Goal: Task Accomplishment & Management: Use online tool/utility

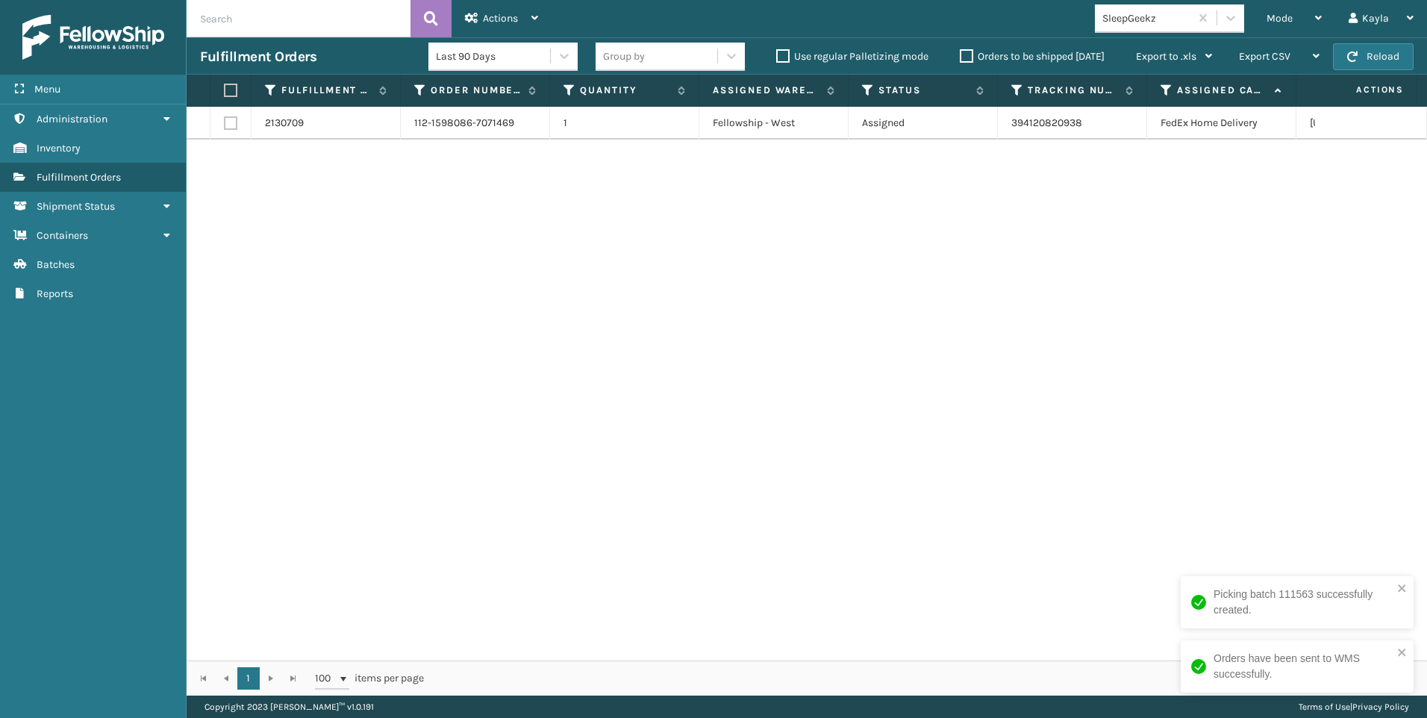
click at [1162, 27] on div "SleepGeekz" at bounding box center [1142, 18] width 95 height 25
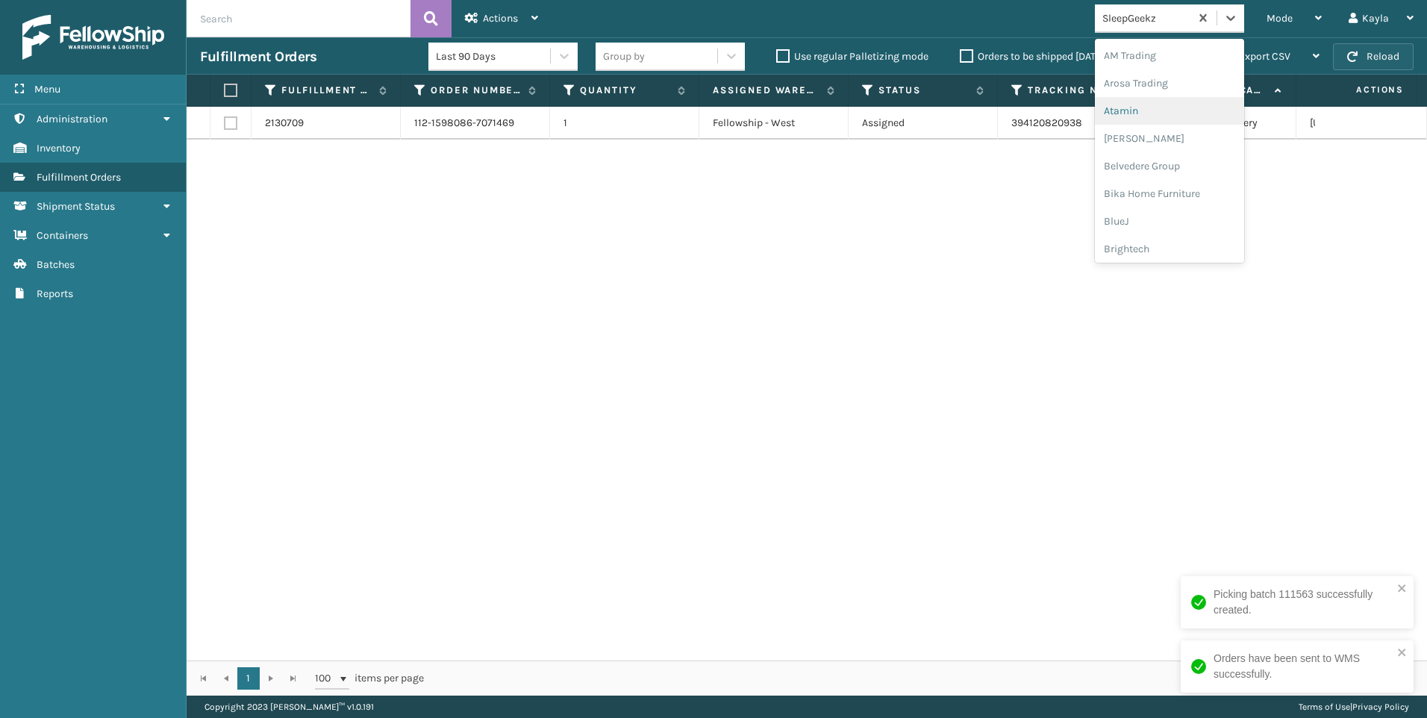
click at [1352, 54] on span "button" at bounding box center [1353, 57] width 10 height 10
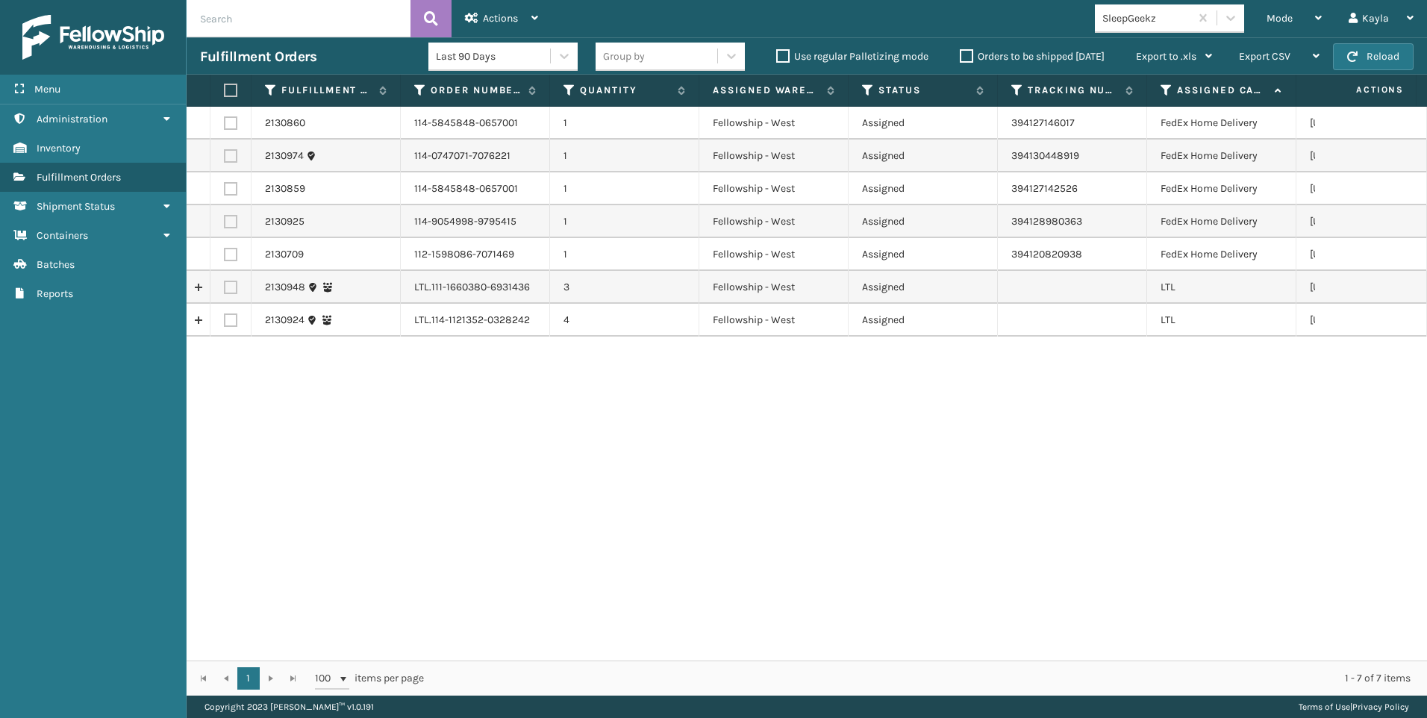
click at [233, 290] on label at bounding box center [230, 287] width 13 height 13
click at [225, 290] on input "checkbox" at bounding box center [224, 286] width 1 height 10
checkbox input "true"
click at [241, 314] on td at bounding box center [231, 320] width 41 height 33
click at [233, 324] on label at bounding box center [230, 320] width 13 height 13
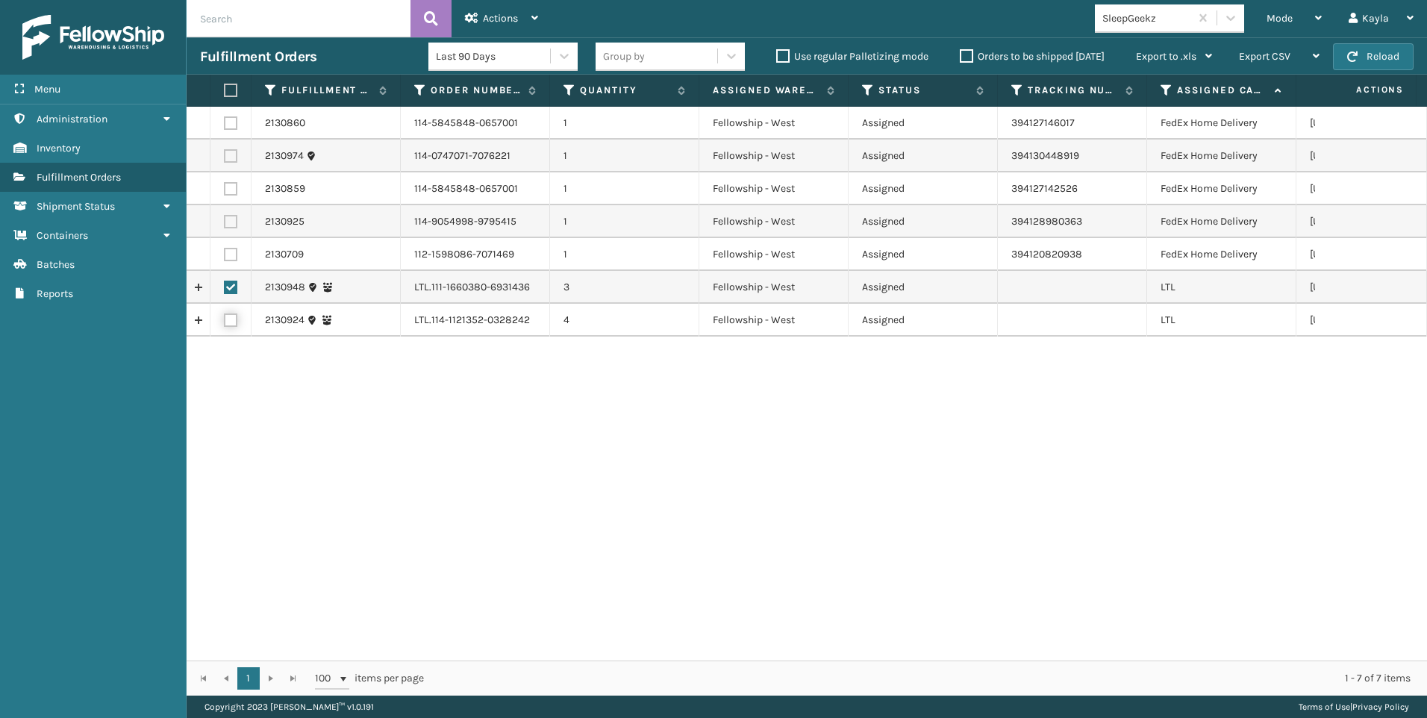
click at [225, 323] on input "checkbox" at bounding box center [224, 319] width 1 height 10
checkbox input "true"
click at [532, 28] on div "Actions" at bounding box center [501, 18] width 73 height 37
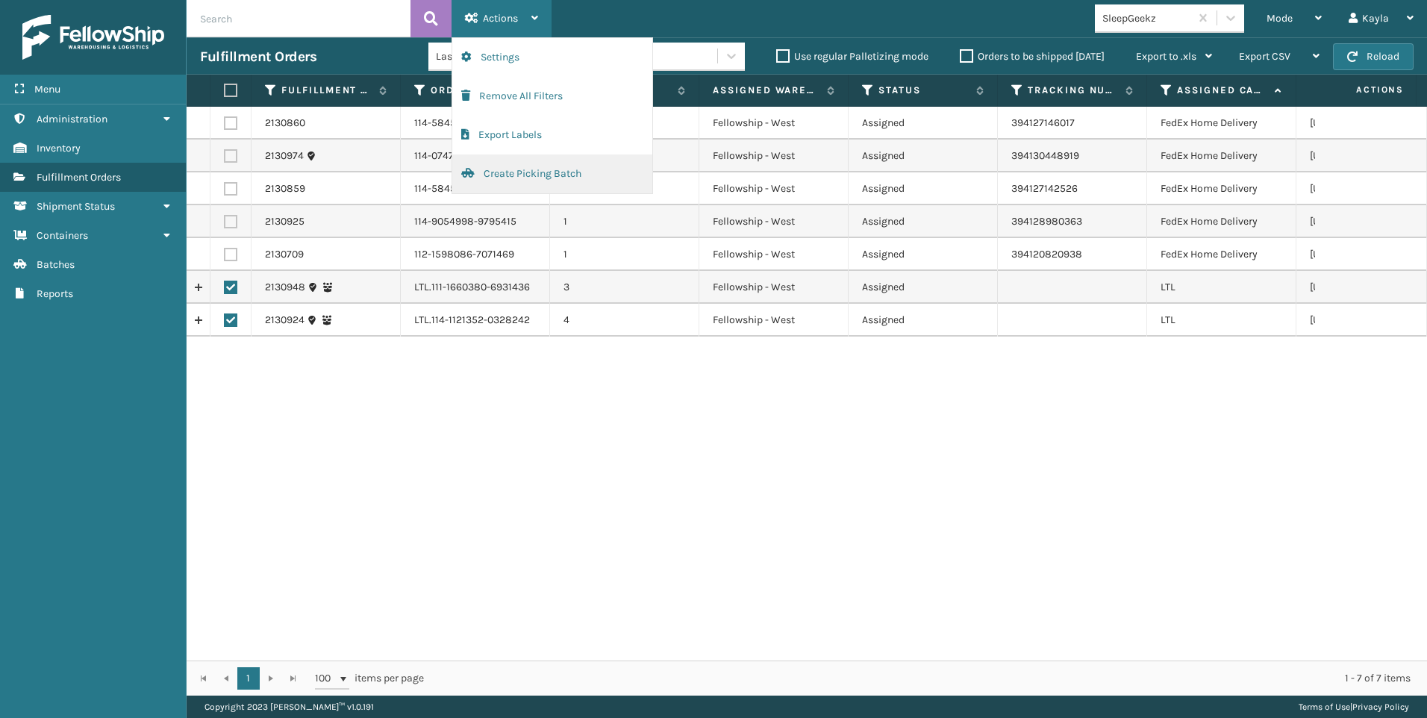
click at [520, 173] on button "Create Picking Batch" at bounding box center [552, 174] width 200 height 39
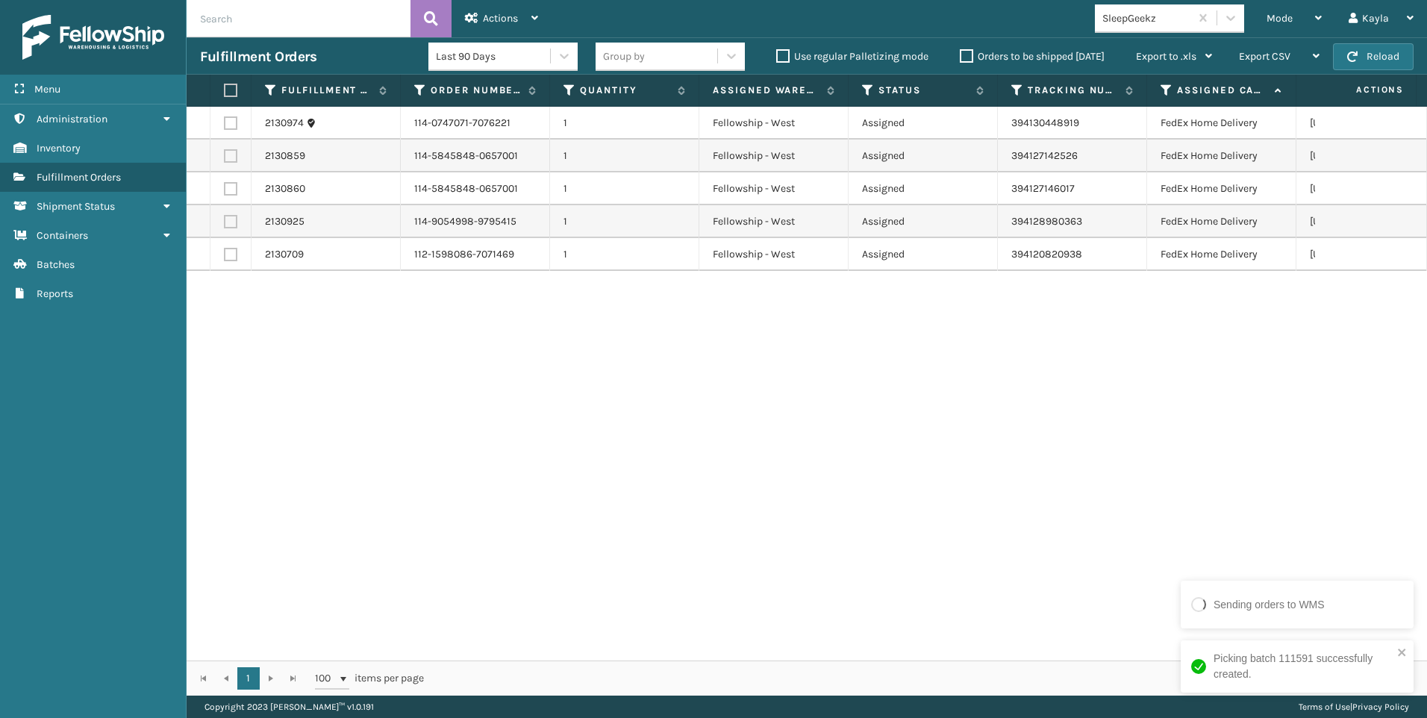
click at [1148, 10] on div "SleepGeekz" at bounding box center [1147, 18] width 89 height 16
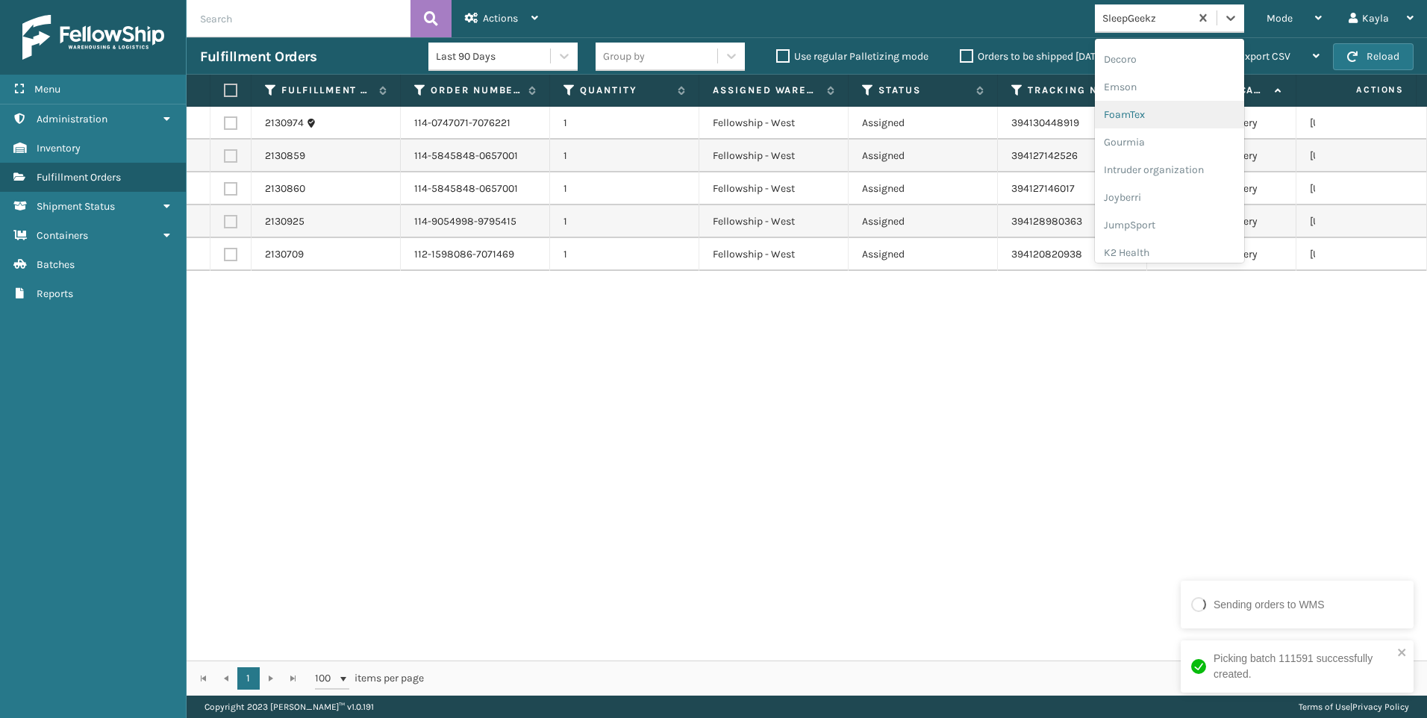
scroll to position [448, 0]
click at [1147, 140] on div "Koolmore" at bounding box center [1169, 133] width 149 height 28
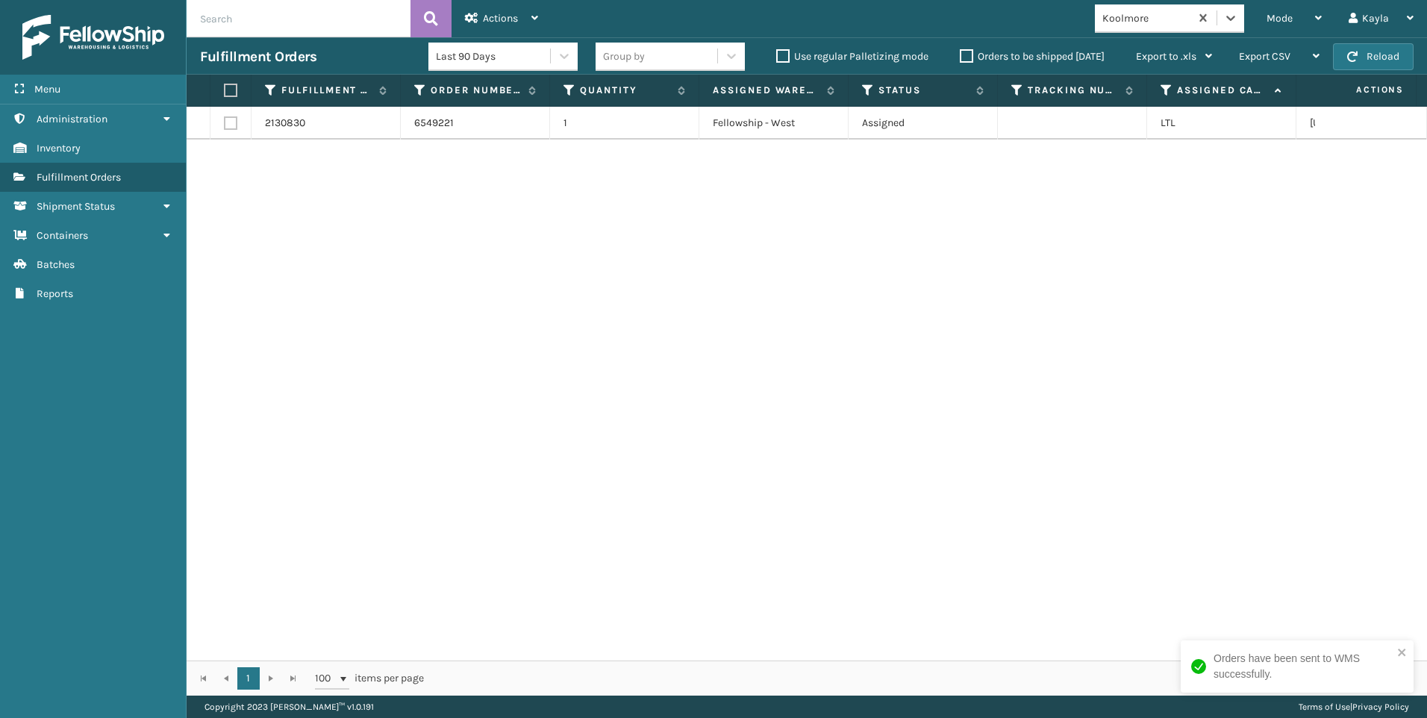
click at [232, 117] on label at bounding box center [230, 122] width 13 height 13
click at [225, 117] on input "checkbox" at bounding box center [224, 121] width 1 height 10
checkbox input "true"
drag, startPoint x: 540, startPoint y: 13, endPoint x: 540, endPoint y: 49, distance: 36.6
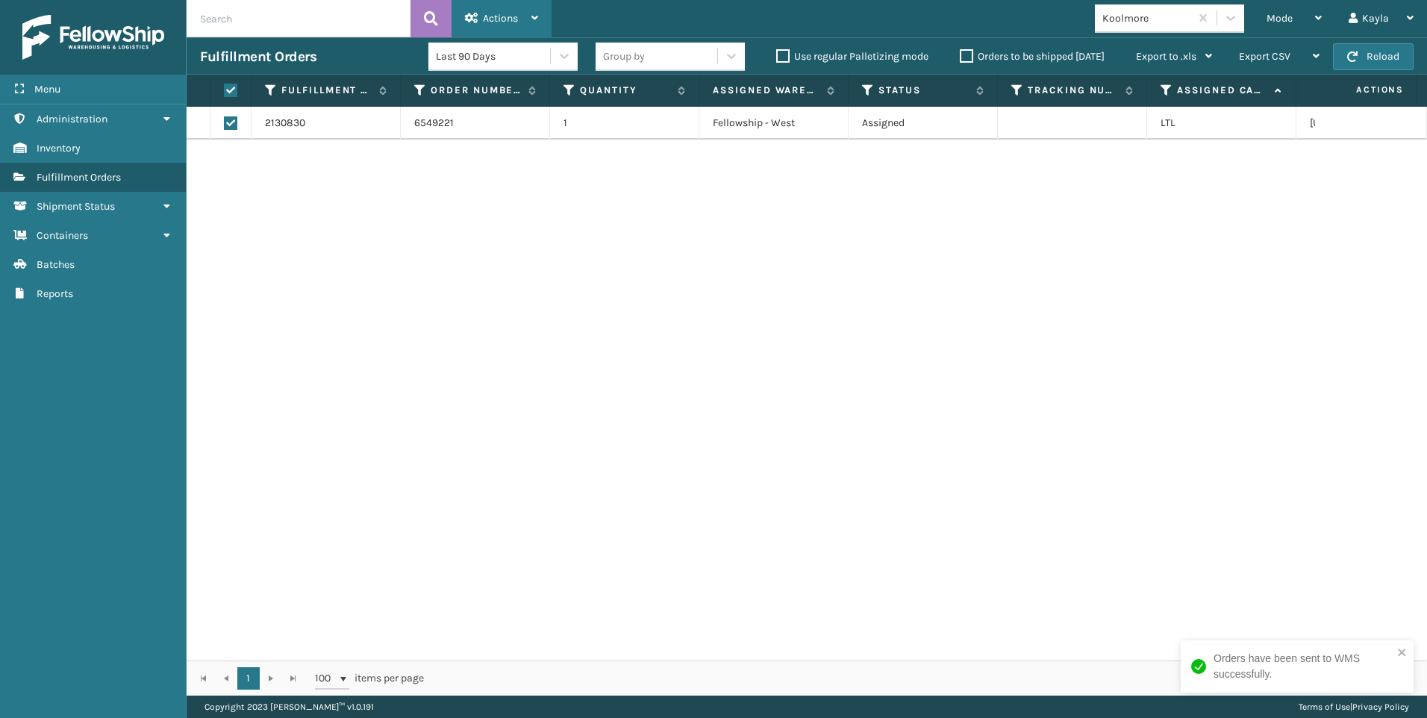
click at [540, 13] on div "Actions Settings Remove All Filters Export Labels Create Picking Batch" at bounding box center [502, 18] width 100 height 37
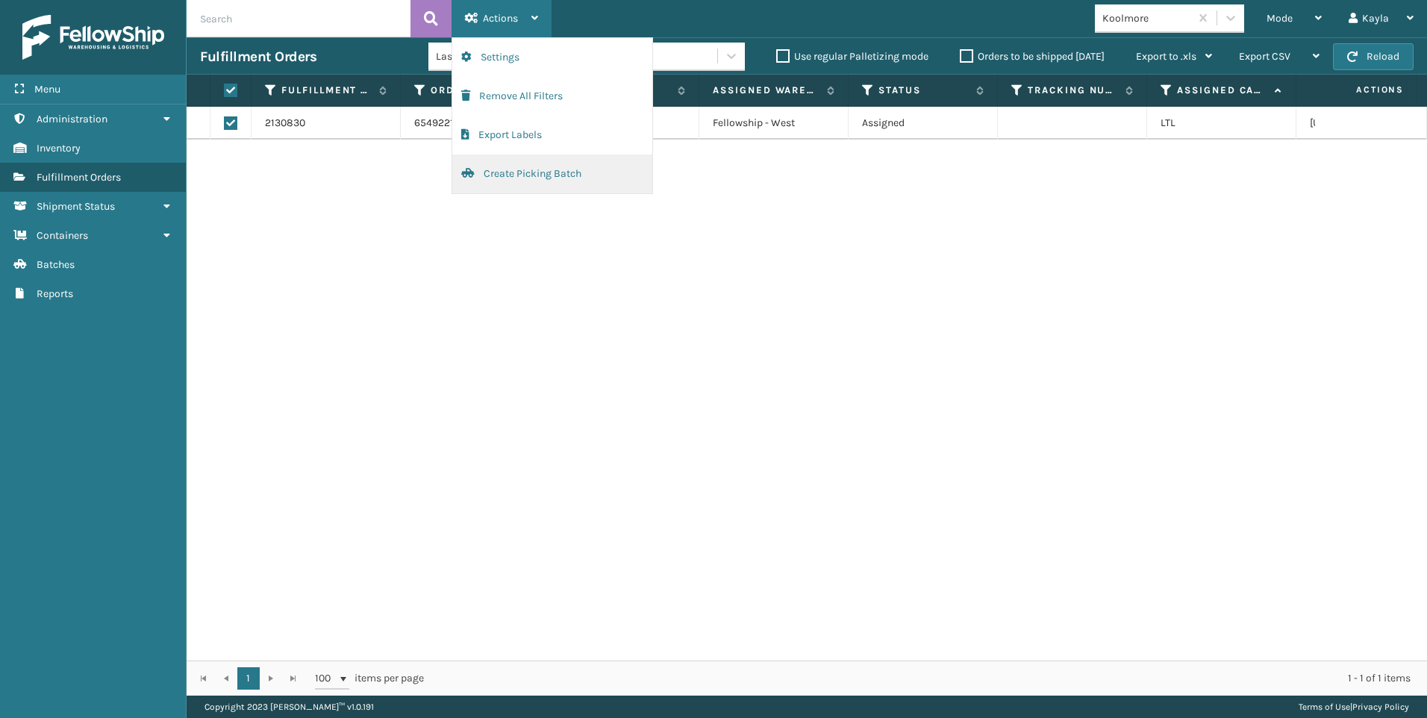
click at [561, 175] on button "Create Picking Batch" at bounding box center [552, 174] width 200 height 39
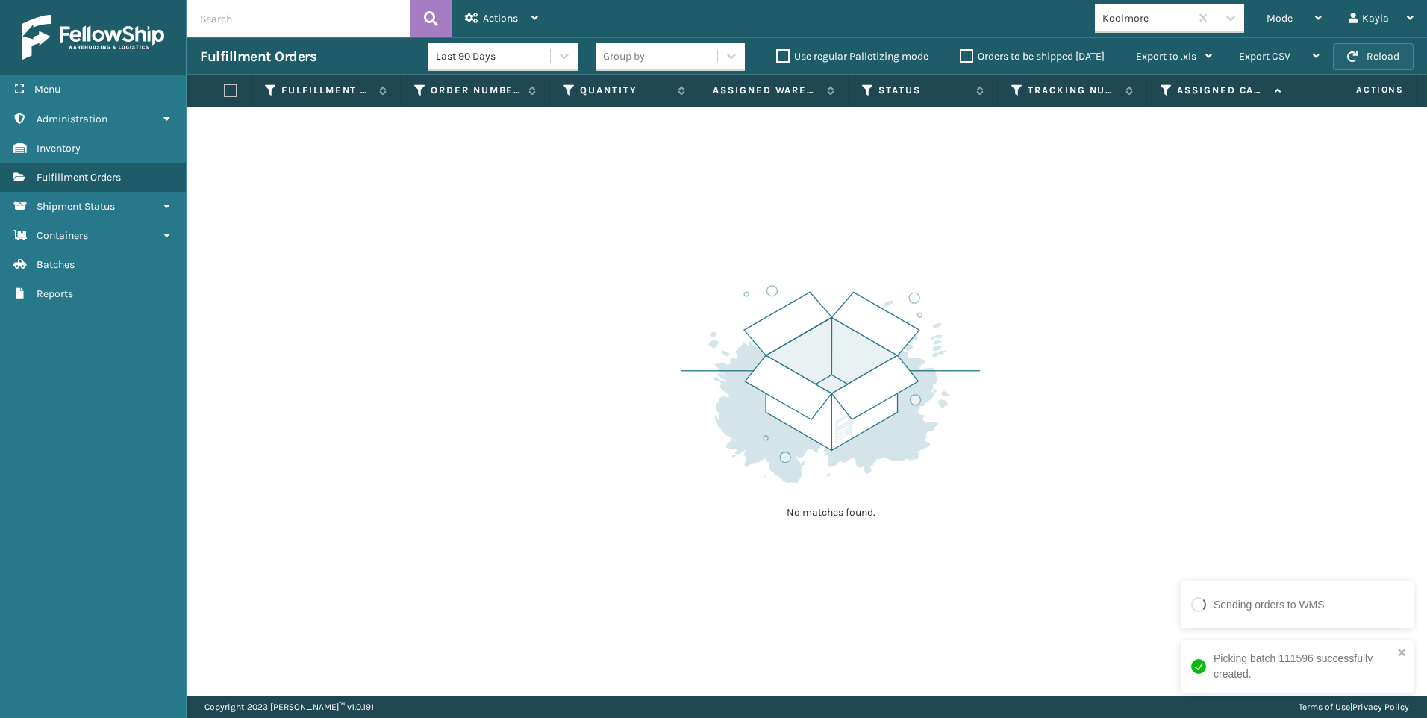
click at [1364, 60] on button "Reload" at bounding box center [1373, 56] width 81 height 27
click at [1266, 24] on div "Mode Regular Mode Picking Mode Labeling Mode Exit Scan Mode" at bounding box center [1294, 18] width 82 height 37
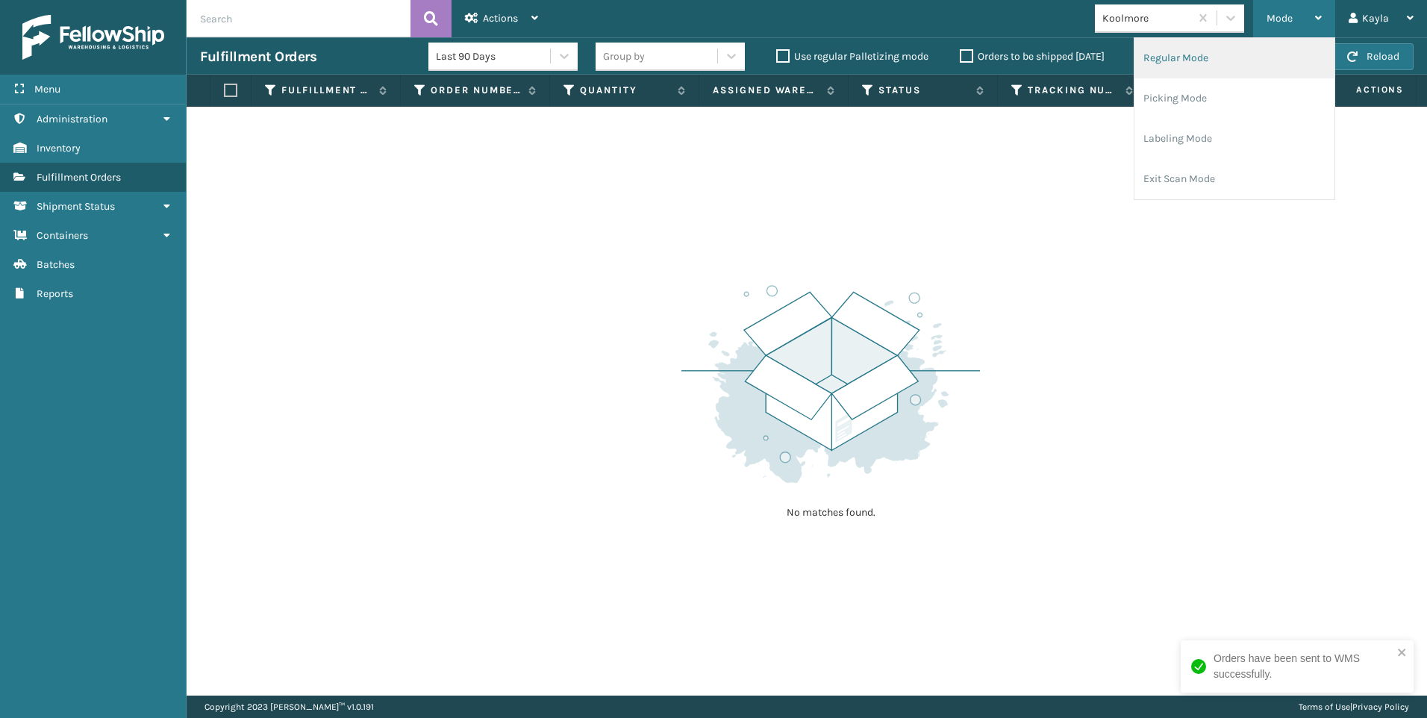
click at [1230, 50] on li "Regular Mode" at bounding box center [1235, 58] width 200 height 40
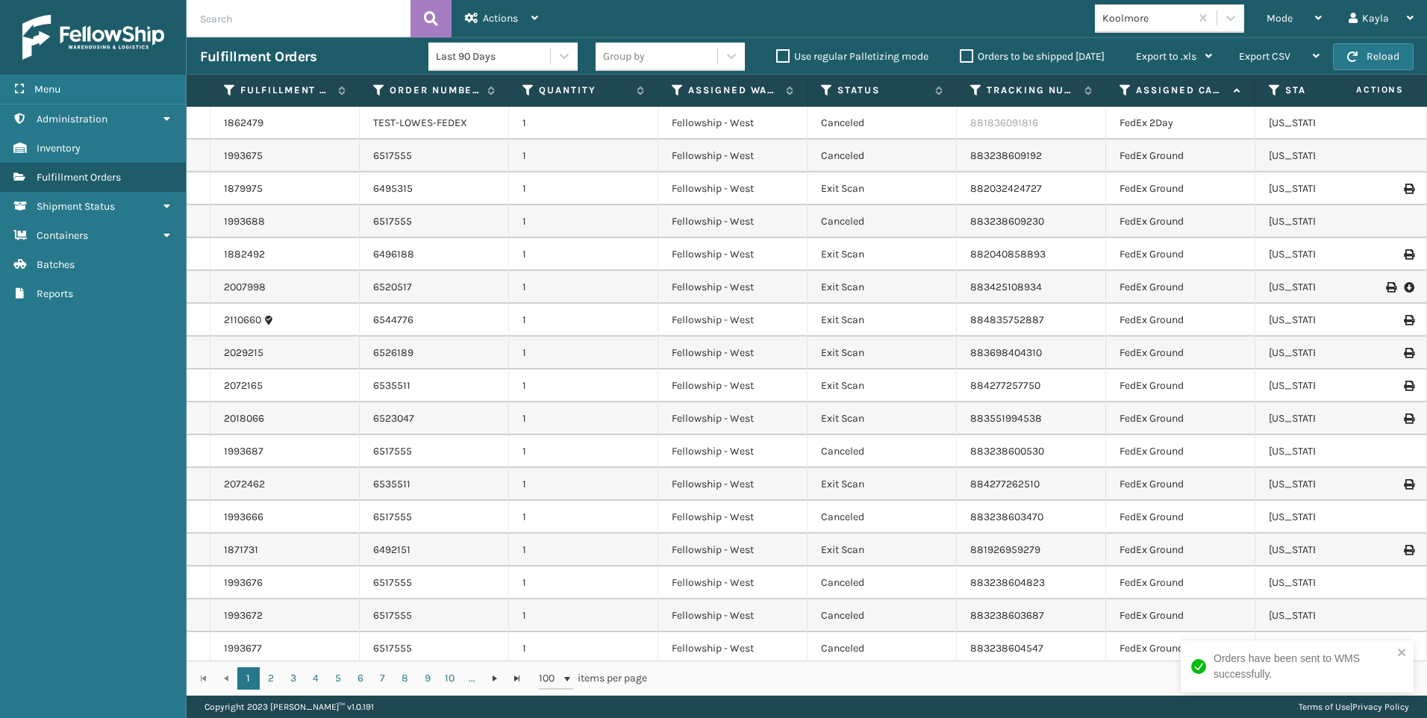
click at [302, 15] on input "text" at bounding box center [299, 18] width 224 height 37
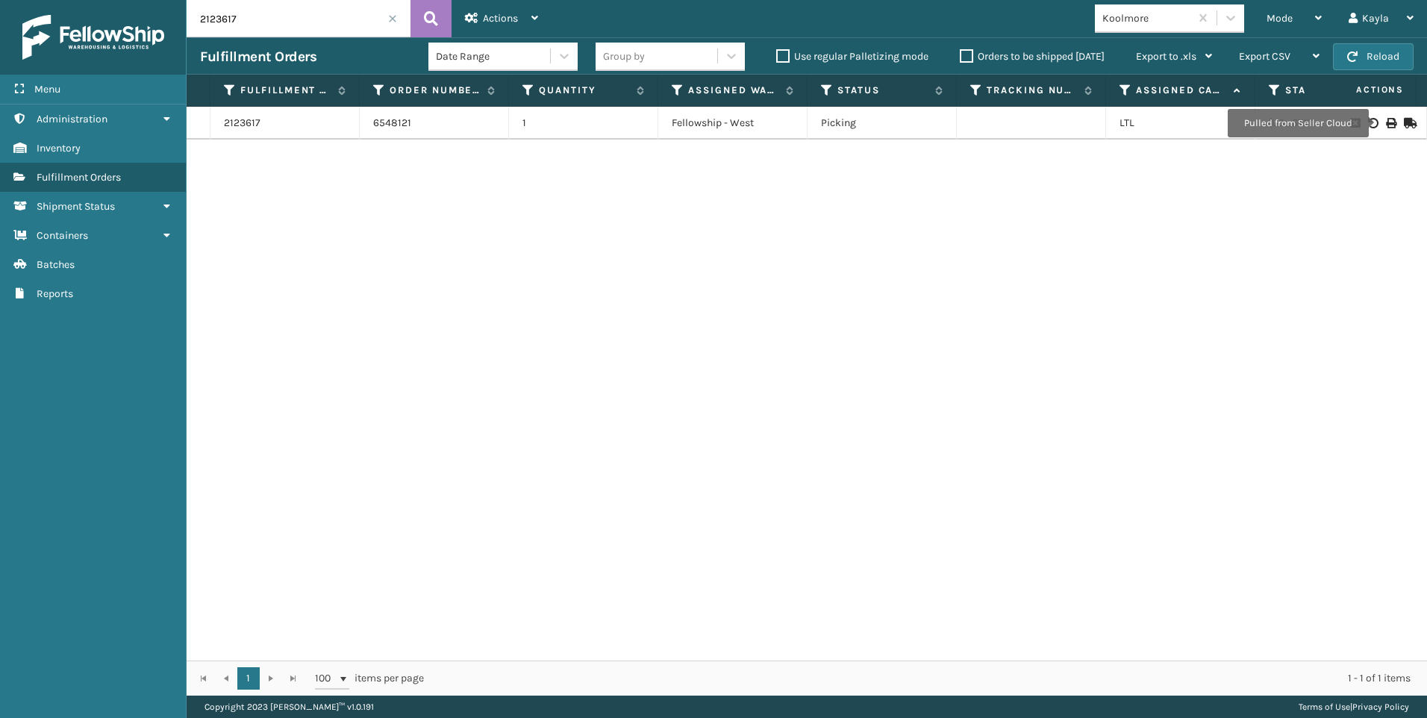
click at [1386, 124] on icon at bounding box center [1390, 123] width 9 height 10
click at [242, 35] on input "2123617" at bounding box center [299, 18] width 224 height 37
drag, startPoint x: 240, startPoint y: 33, endPoint x: 1, endPoint y: 27, distance: 238.2
click at [31, 0] on div "Menu Administration Inventory Fulfillment Orders Shipment Status Containers Bat…" at bounding box center [713, 0] width 1427 height 0
click at [1386, 124] on div at bounding box center [1371, 123] width 84 height 10
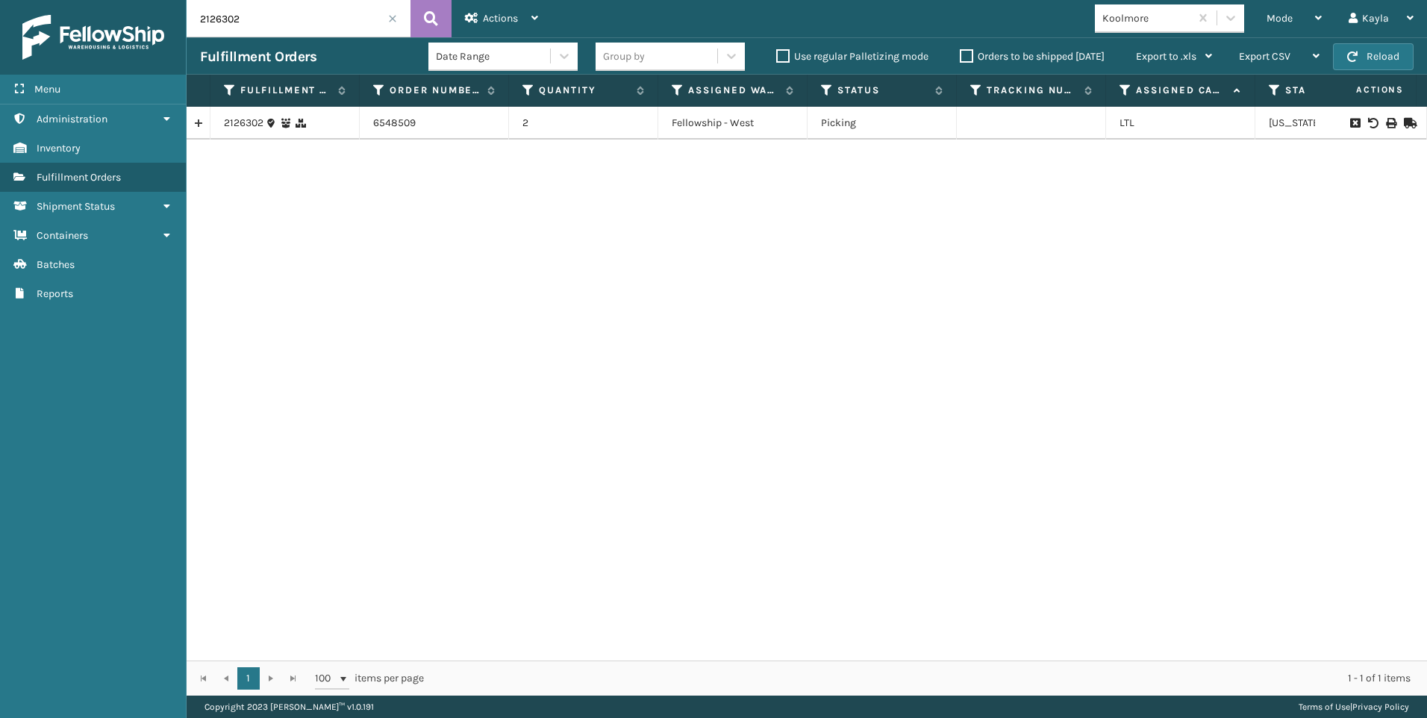
click at [1385, 120] on div at bounding box center [1371, 123] width 84 height 10
click at [1386, 119] on icon at bounding box center [1390, 123] width 9 height 10
click at [266, 28] on input "2126302" at bounding box center [299, 18] width 224 height 37
drag, startPoint x: 119, startPoint y: 40, endPoint x: 60, endPoint y: 42, distance: 58.3
click at [75, 0] on div "Menu Administration Inventory Fulfillment Orders Shipment Status Containers Bat…" at bounding box center [713, 0] width 1427 height 0
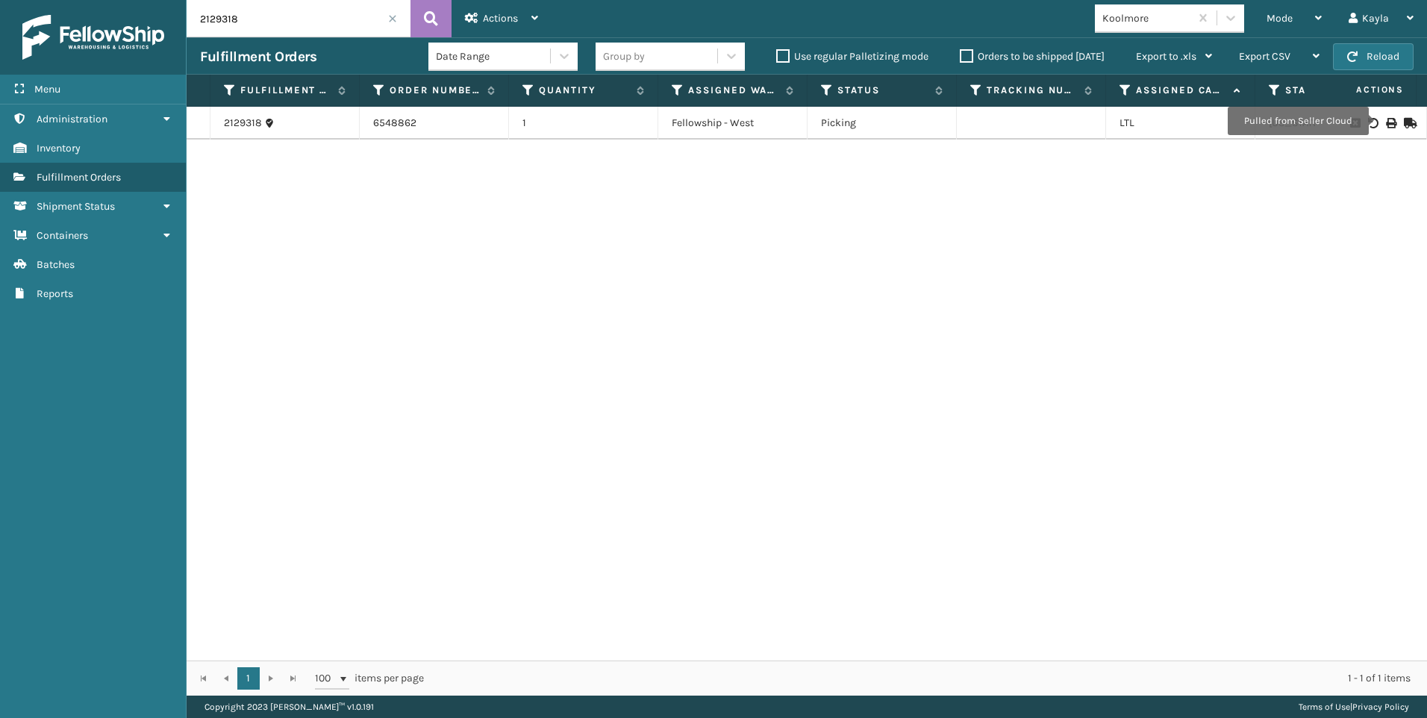
click at [1386, 121] on icon at bounding box center [1390, 123] width 9 height 10
drag, startPoint x: 257, startPoint y: 10, endPoint x: 183, endPoint y: 1, distance: 74.4
click at [195, 8] on input "2129318" at bounding box center [299, 18] width 224 height 37
click at [1386, 122] on icon at bounding box center [1390, 123] width 9 height 10
drag, startPoint x: 240, startPoint y: 10, endPoint x: 49, endPoint y: 19, distance: 191.3
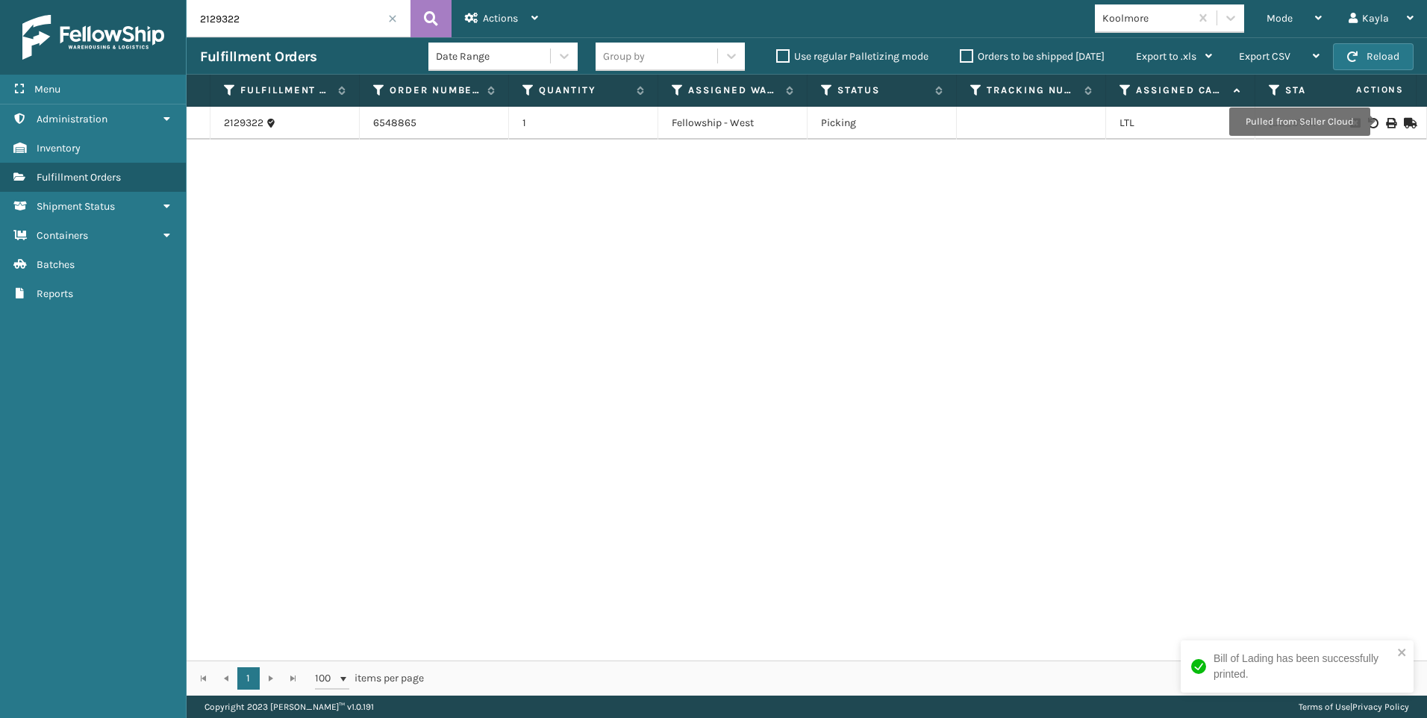
click at [95, 0] on div "Menu Administration Inventory Fulfillment Orders Shipment Status Containers Bat…" at bounding box center [713, 0] width 1427 height 0
click at [1374, 124] on div at bounding box center [1371, 123] width 84 height 10
click at [1386, 123] on icon at bounding box center [1390, 123] width 9 height 10
click at [260, 43] on div "Fulfillment Orders Date Range Group by Use regular Palletizing mode Orders to b…" at bounding box center [807, 55] width 1241 height 37
drag, startPoint x: 260, startPoint y: 43, endPoint x: 234, endPoint y: 31, distance: 28.4
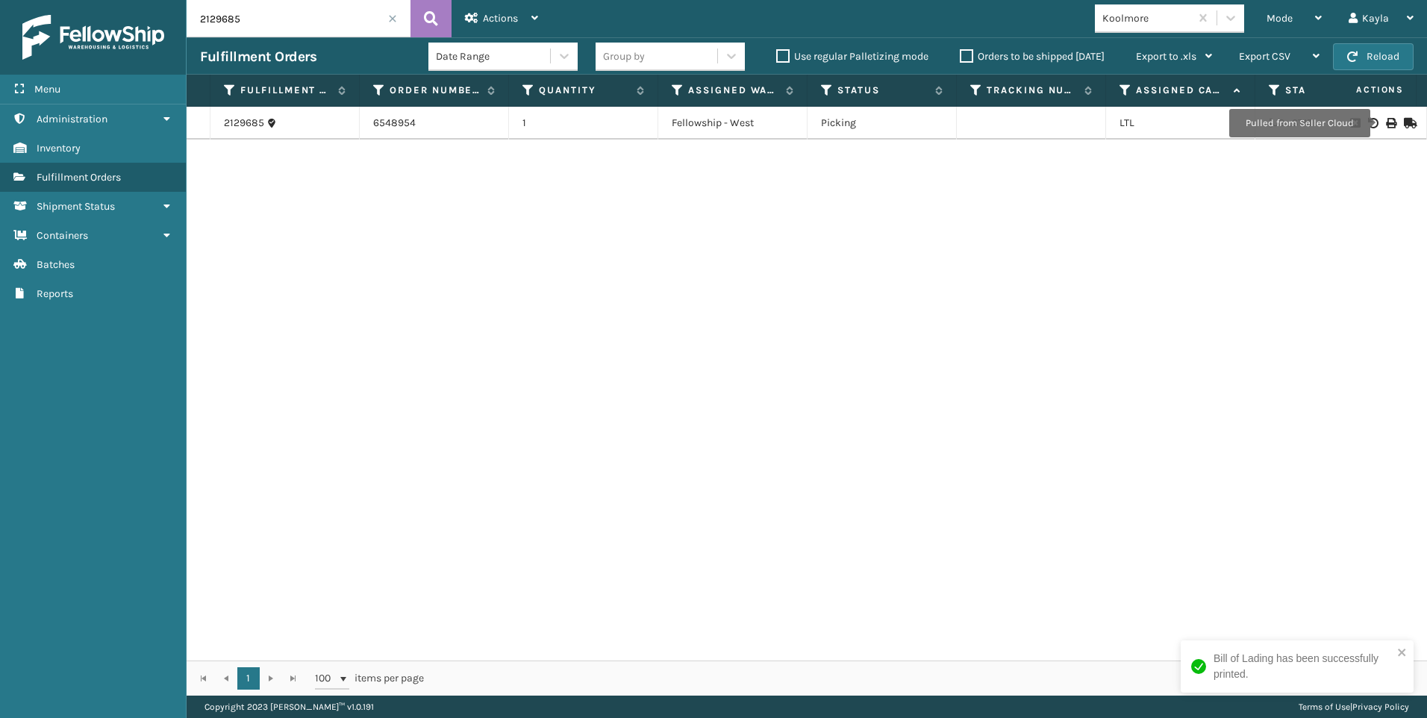
click at [154, 0] on div "Menu Administration Inventory Fulfillment Orders Shipment Status Containers Bat…" at bounding box center [713, 0] width 1427 height 0
click at [1386, 122] on icon at bounding box center [1390, 123] width 9 height 10
click at [269, 8] on input "2129969" at bounding box center [299, 18] width 224 height 37
drag, startPoint x: 243, startPoint y: 12, endPoint x: 68, endPoint y: -34, distance: 180.7
click at [68, 0] on html "Bill of Lading has been successfully printed. Menu Administration Inventory Ful…" at bounding box center [713, 359] width 1427 height 718
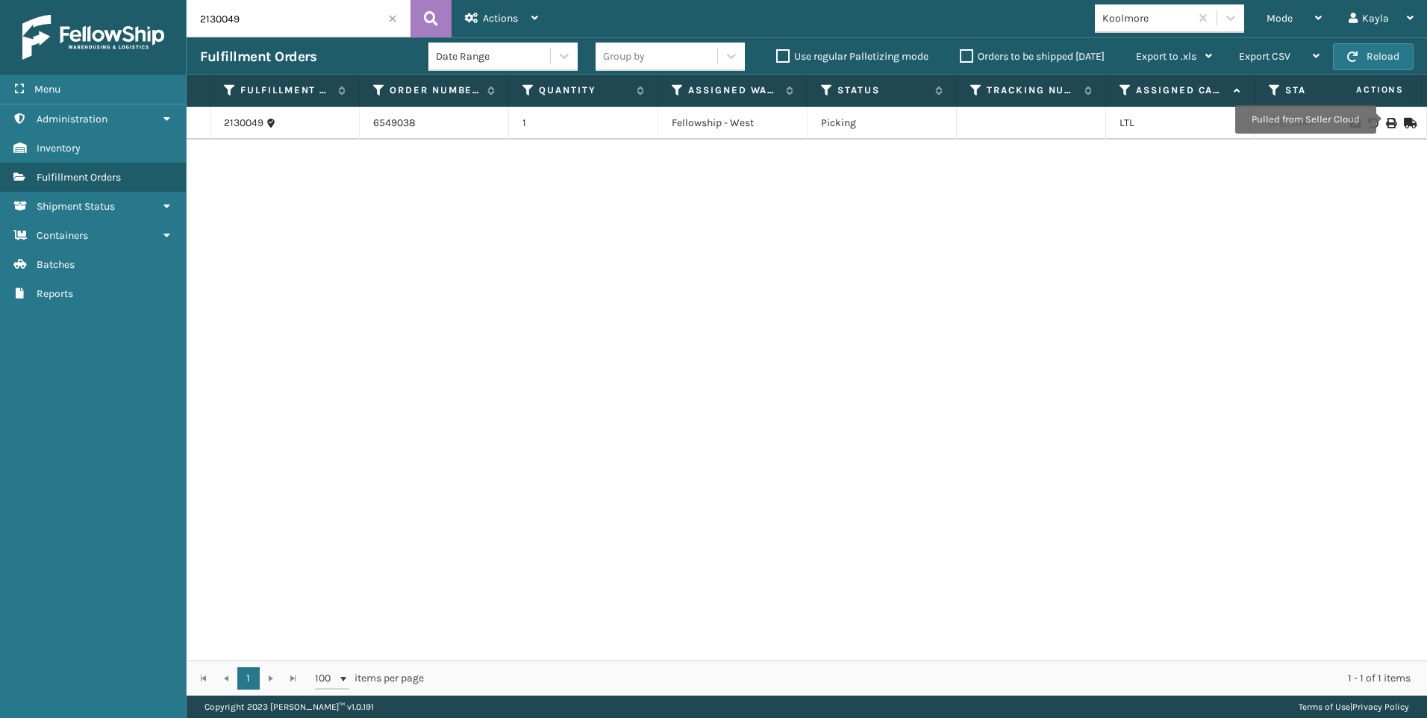
click at [1386, 121] on icon at bounding box center [1390, 123] width 9 height 10
click at [282, 29] on input "2130049" at bounding box center [299, 18] width 224 height 37
drag, startPoint x: 195, startPoint y: 26, endPoint x: 98, endPoint y: 22, distance: 97.1
click at [116, 0] on div "Menu Administration Inventory Fulfillment Orders Shipment Status Containers Bat…" at bounding box center [713, 0] width 1427 height 0
click at [1386, 125] on icon at bounding box center [1390, 123] width 9 height 10
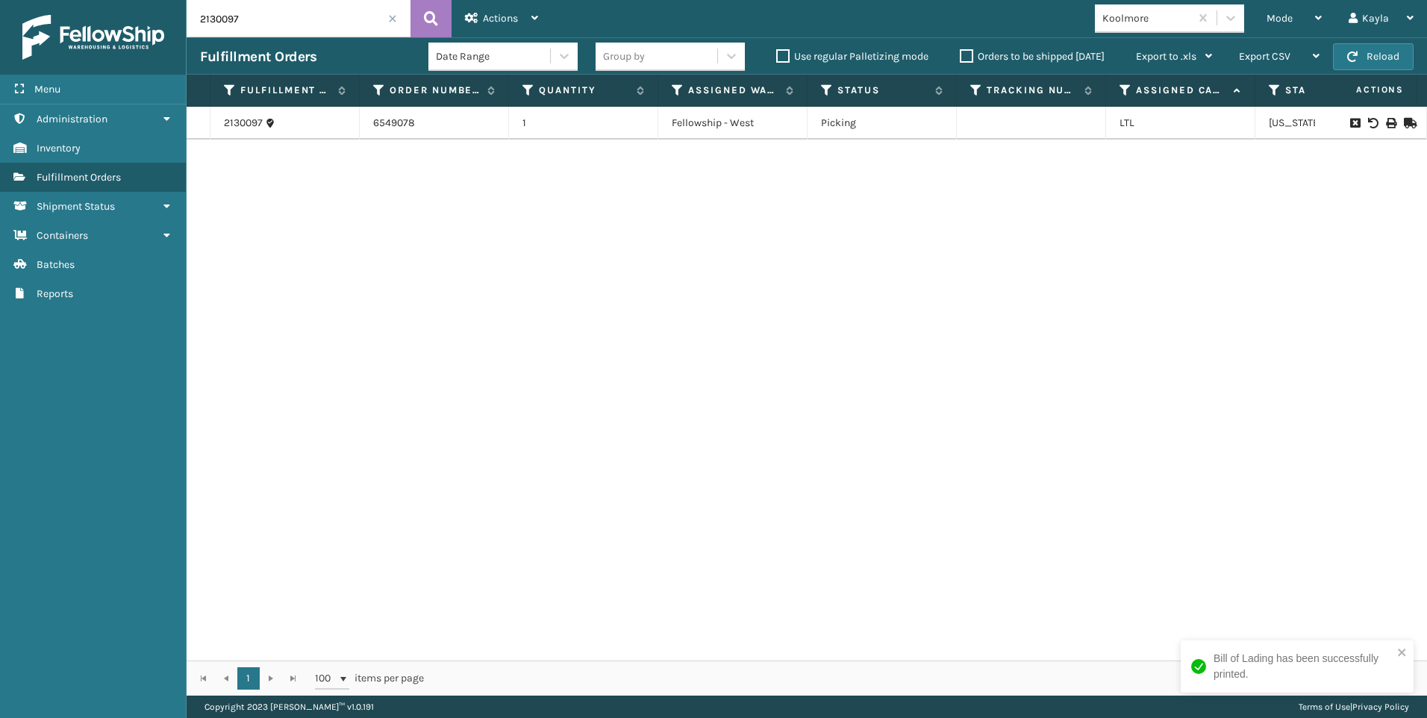
click at [268, 39] on div "Fulfillment Orders Date Range Group by Use regular Palletizing mode Orders to b…" at bounding box center [807, 55] width 1241 height 37
drag, startPoint x: 152, startPoint y: 30, endPoint x: 96, endPoint y: 43, distance: 58.3
click at [96, 0] on div "Menu Administration Inventory Fulfillment Orders Shipment Status Containers Bat…" at bounding box center [713, 0] width 1427 height 0
click at [1380, 130] on td at bounding box center [1371, 123] width 112 height 33
click at [1386, 125] on icon at bounding box center [1390, 123] width 9 height 10
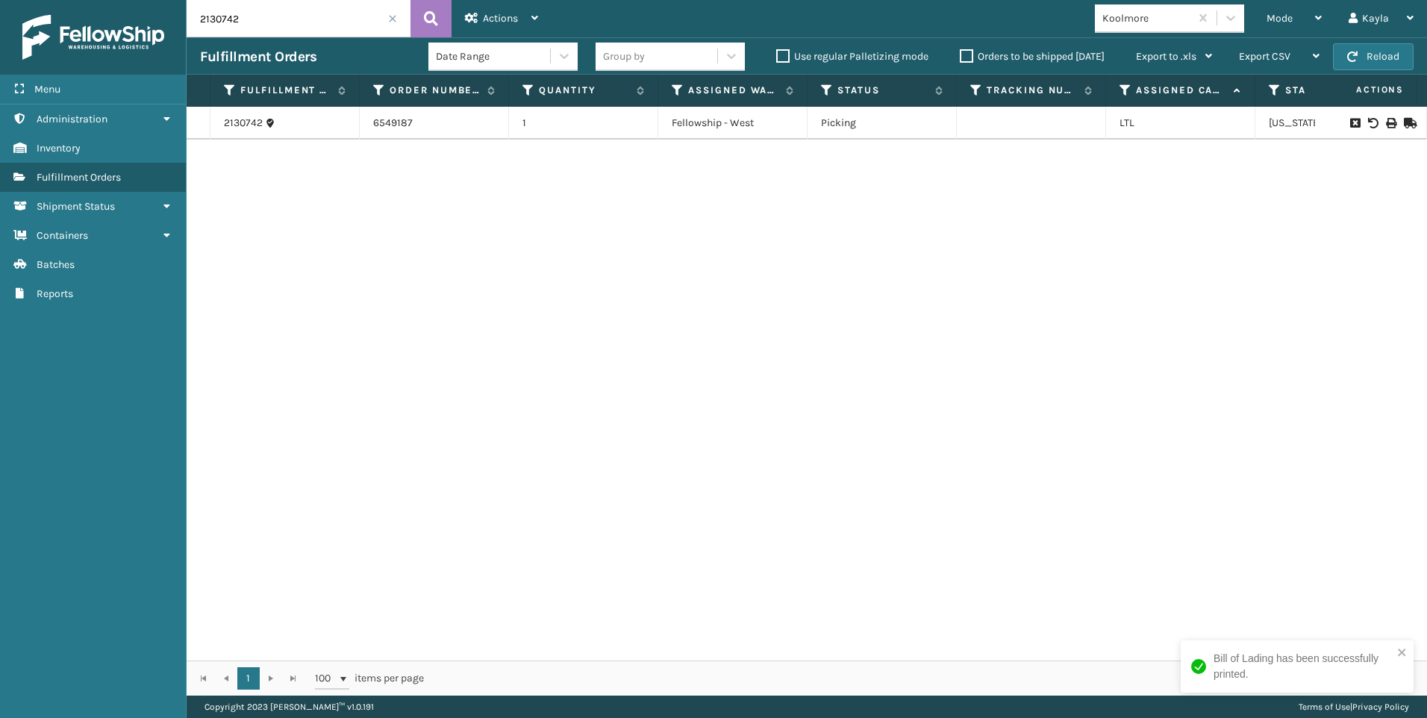
click at [262, 4] on input "2130742" at bounding box center [299, 18] width 224 height 37
click at [137, 0] on div "Menu Administration Inventory Fulfillment Orders Shipment Status Containers Bat…" at bounding box center [713, 0] width 1427 height 0
type input "2130830"
click at [1377, 114] on td at bounding box center [1371, 123] width 112 height 33
click at [1378, 119] on td at bounding box center [1371, 123] width 112 height 33
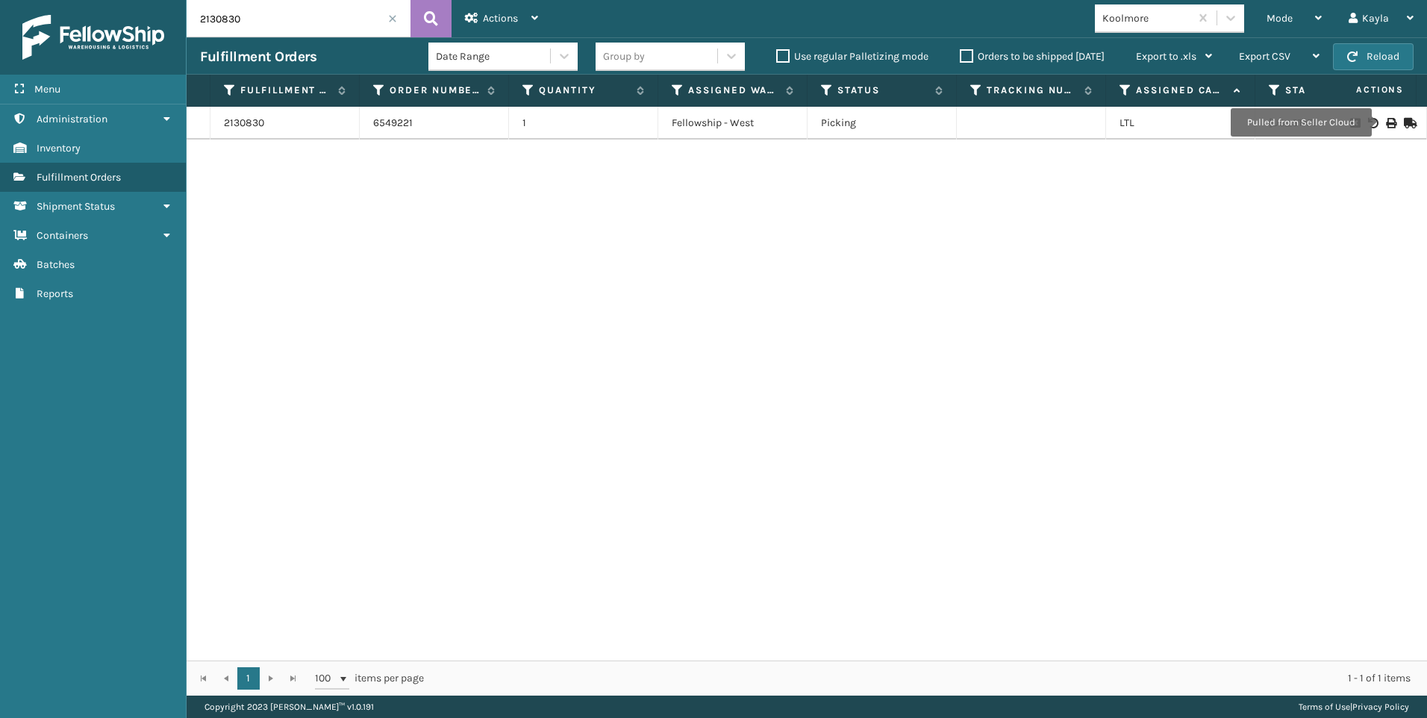
click at [1386, 123] on icon at bounding box center [1390, 123] width 9 height 10
click at [387, 17] on input "2130830" at bounding box center [299, 18] width 224 height 37
click at [390, 16] on span at bounding box center [392, 18] width 9 height 9
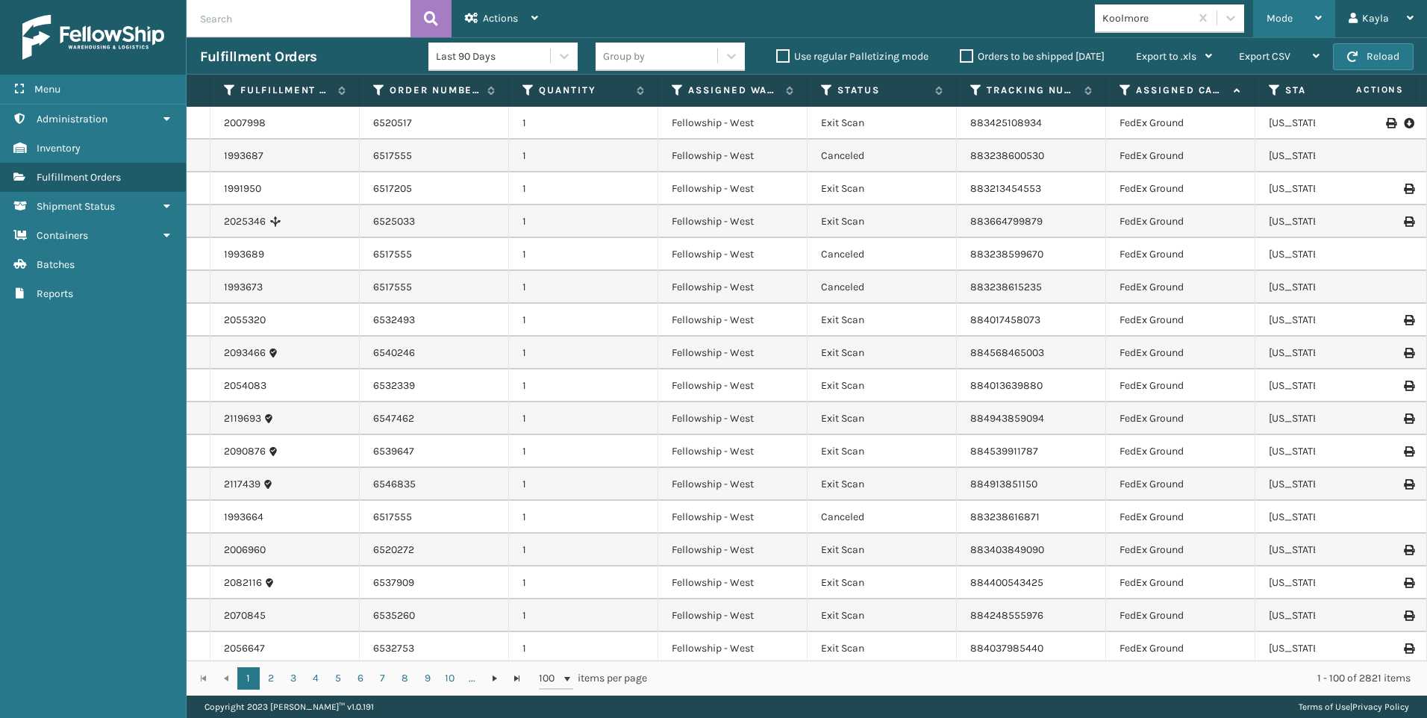
click at [1295, 24] on div "Mode" at bounding box center [1294, 18] width 55 height 37
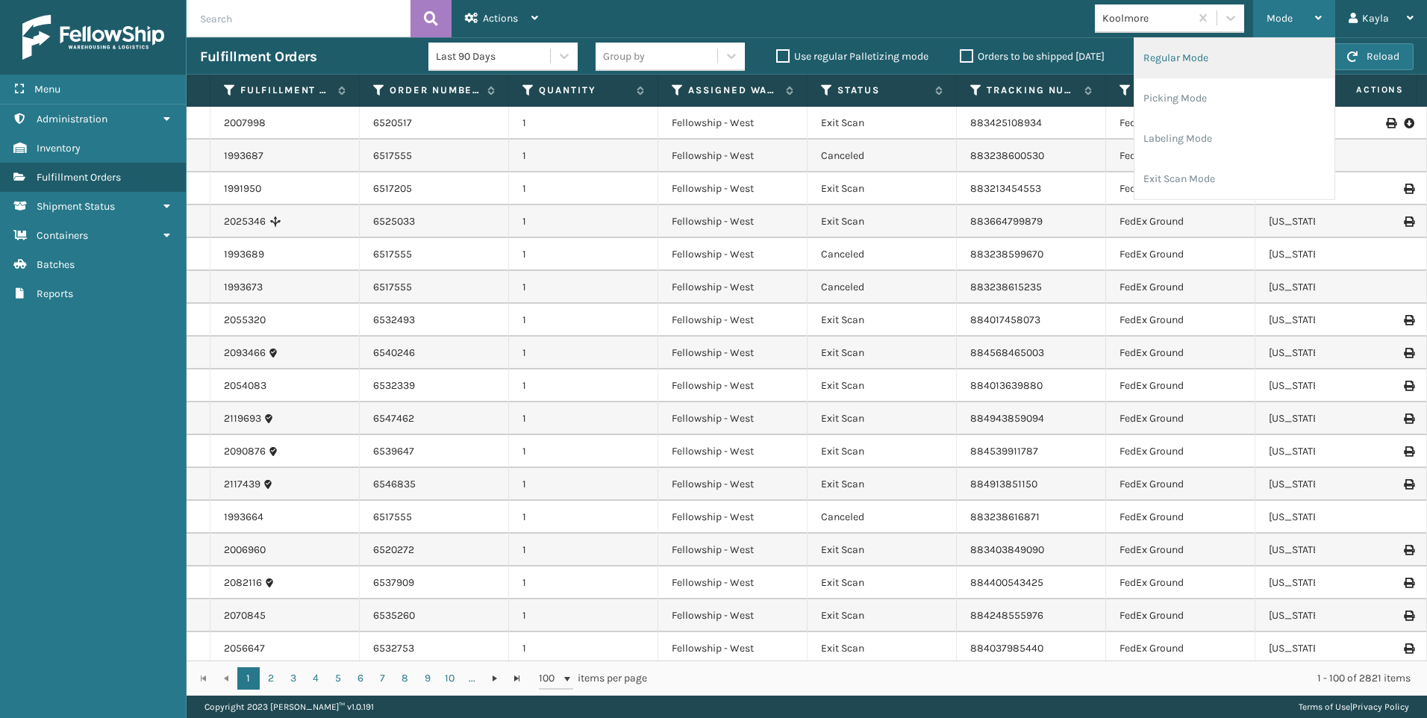
click at [1226, 66] on li "Regular Mode" at bounding box center [1235, 58] width 200 height 40
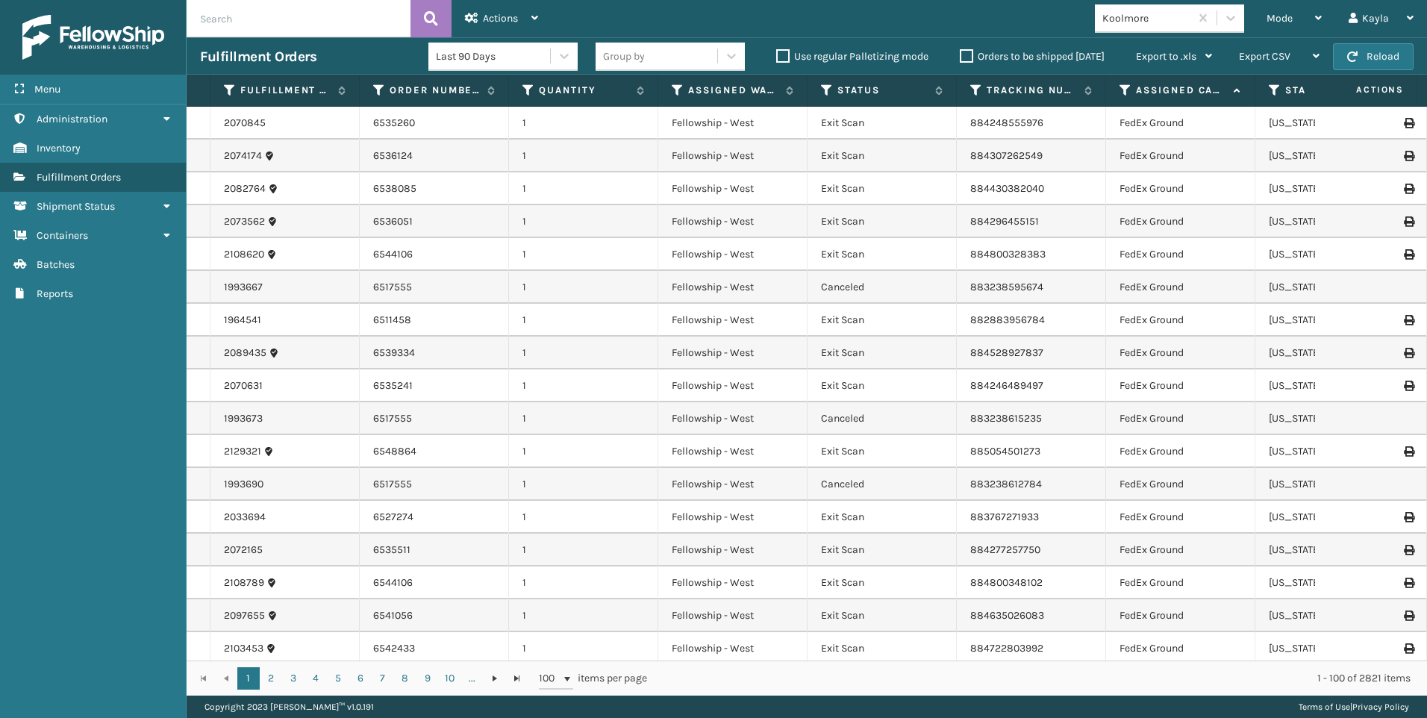
click at [260, 23] on input "text" at bounding box center [299, 18] width 224 height 37
type input "6548804"
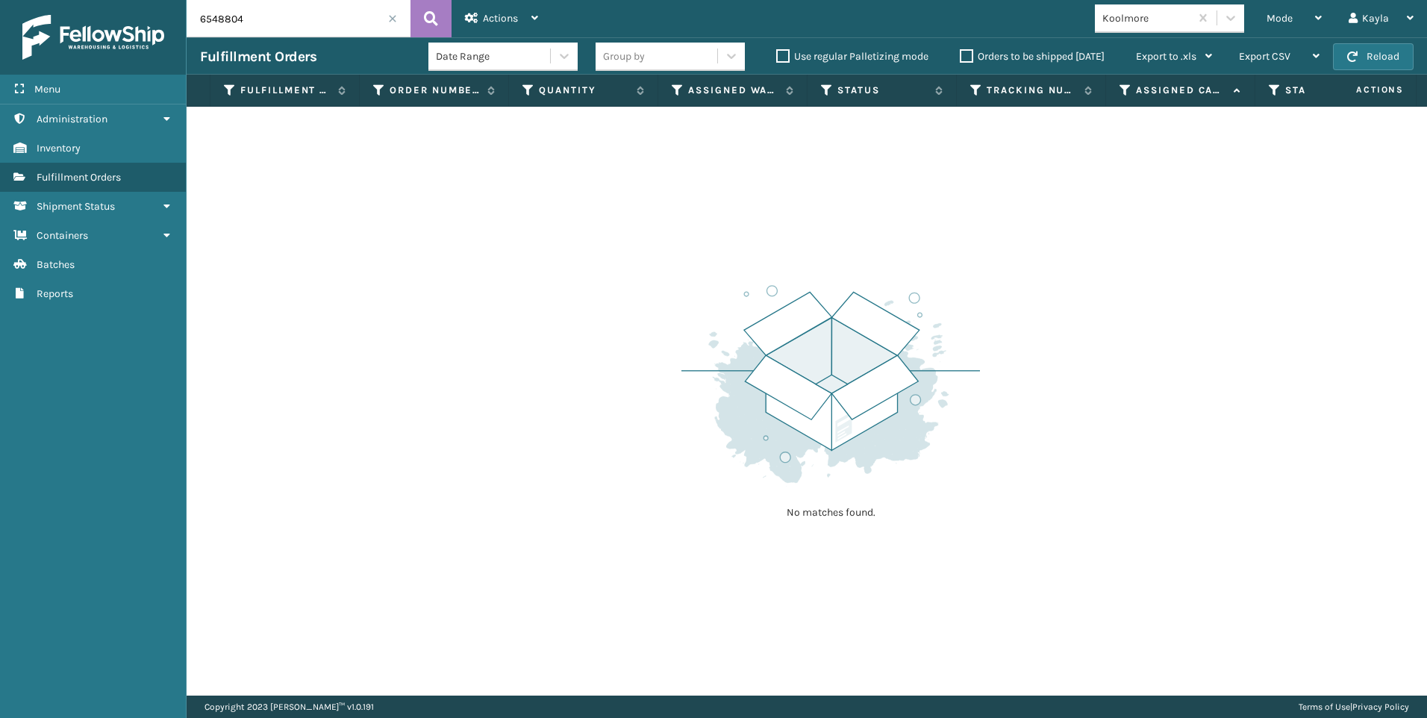
click at [379, 22] on input "6548804" at bounding box center [299, 18] width 224 height 37
click at [396, 18] on span at bounding box center [392, 18] width 9 height 9
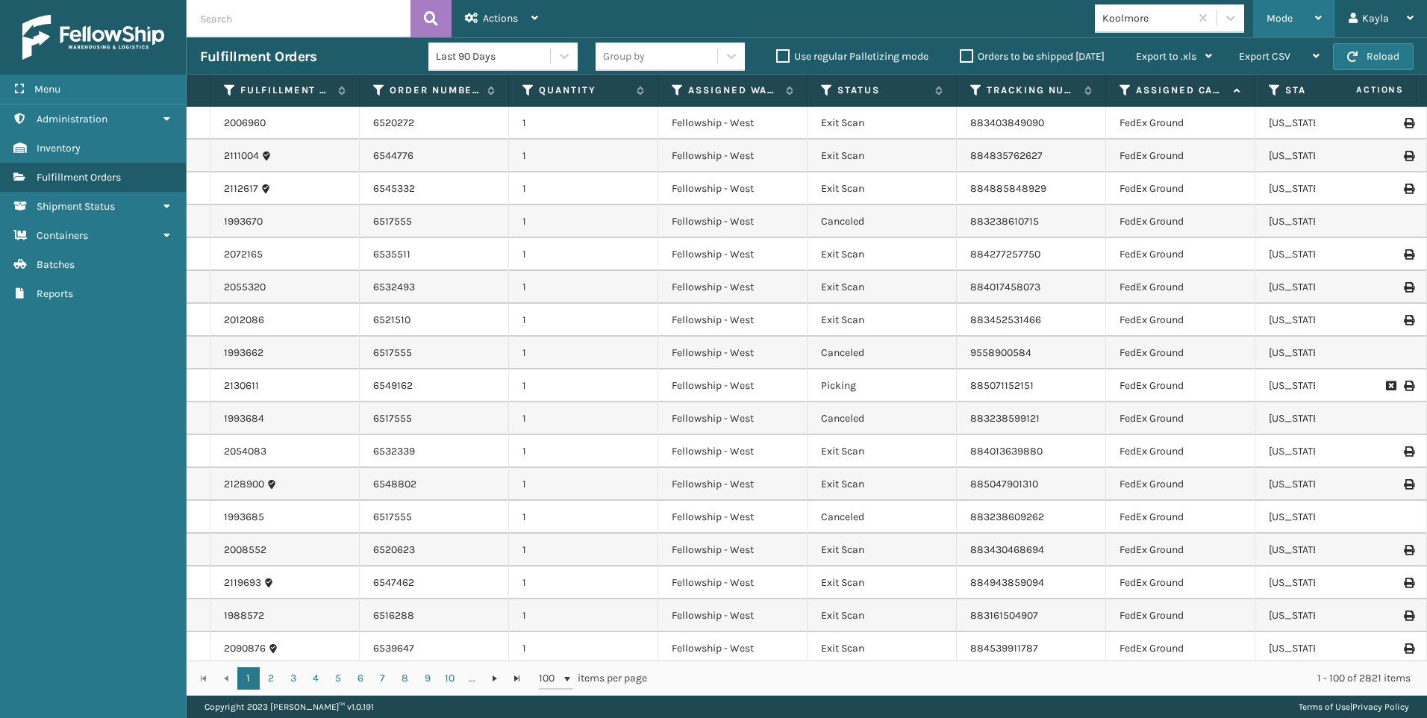
click at [1309, 14] on div "Mode" at bounding box center [1294, 18] width 55 height 37
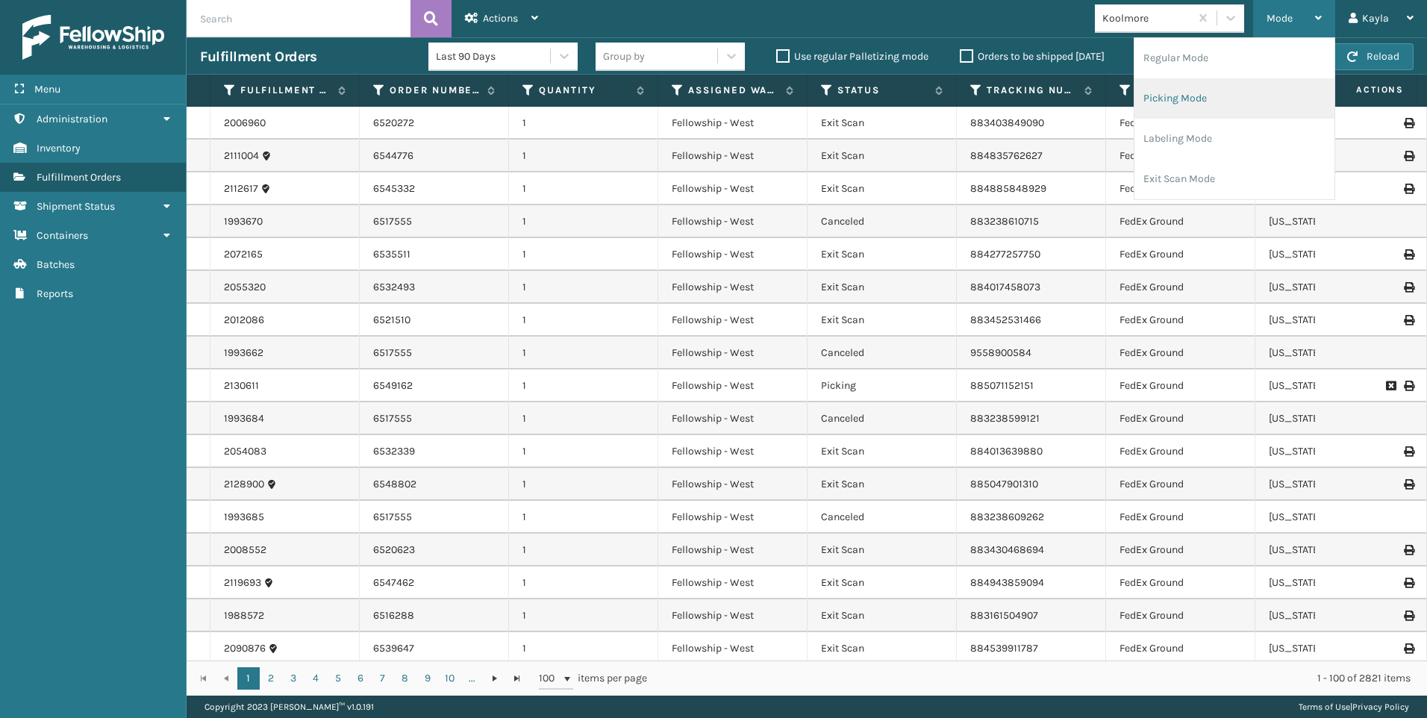
click at [1292, 99] on li "Picking Mode" at bounding box center [1235, 98] width 200 height 40
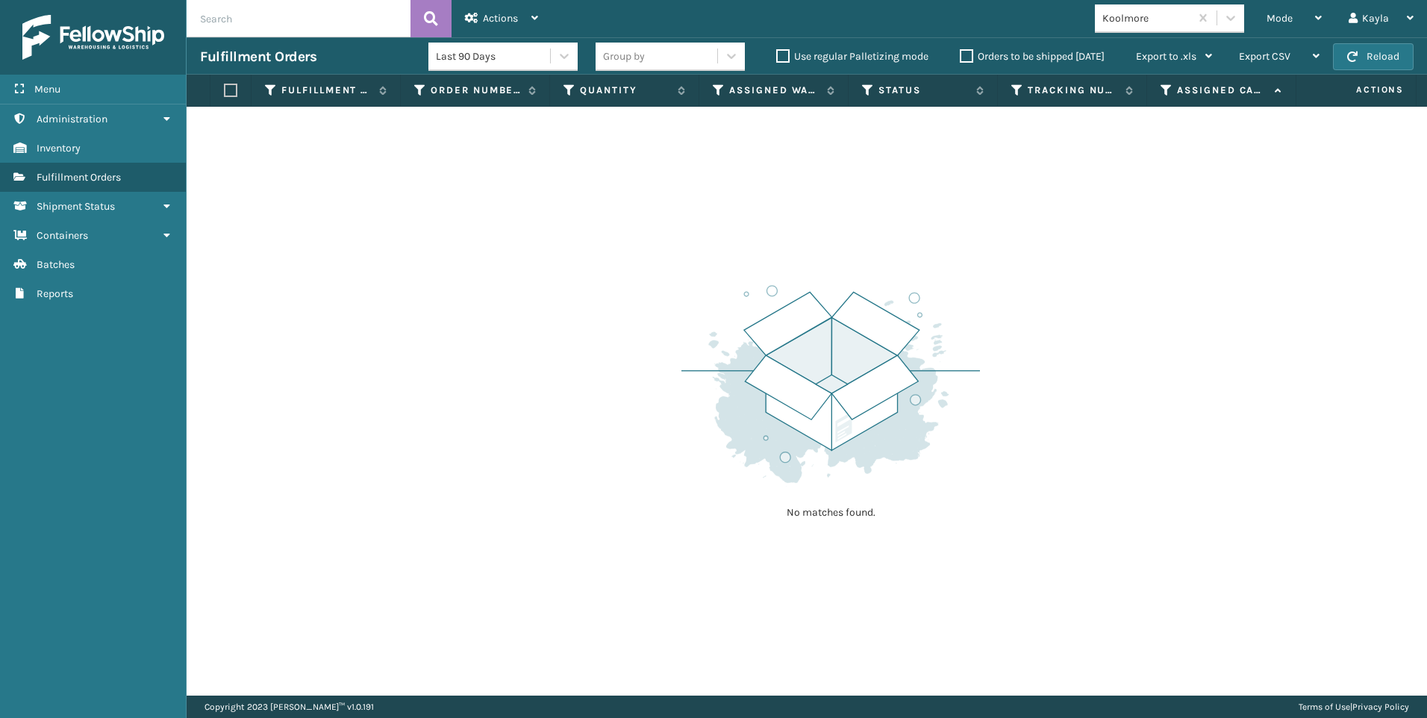
click at [1179, 20] on div "Koolmore" at bounding box center [1147, 18] width 89 height 16
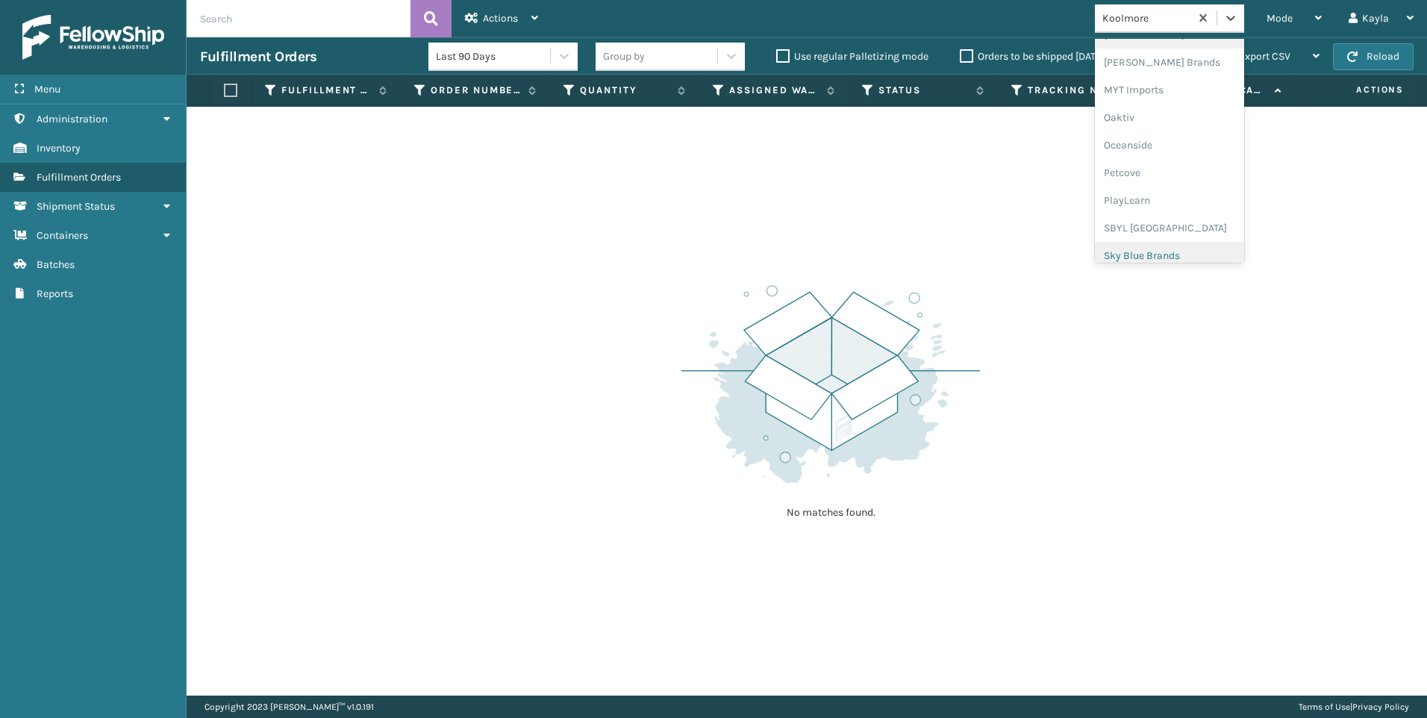
scroll to position [749, 0]
click at [1162, 219] on div "SleepGeekz" at bounding box center [1169, 219] width 149 height 28
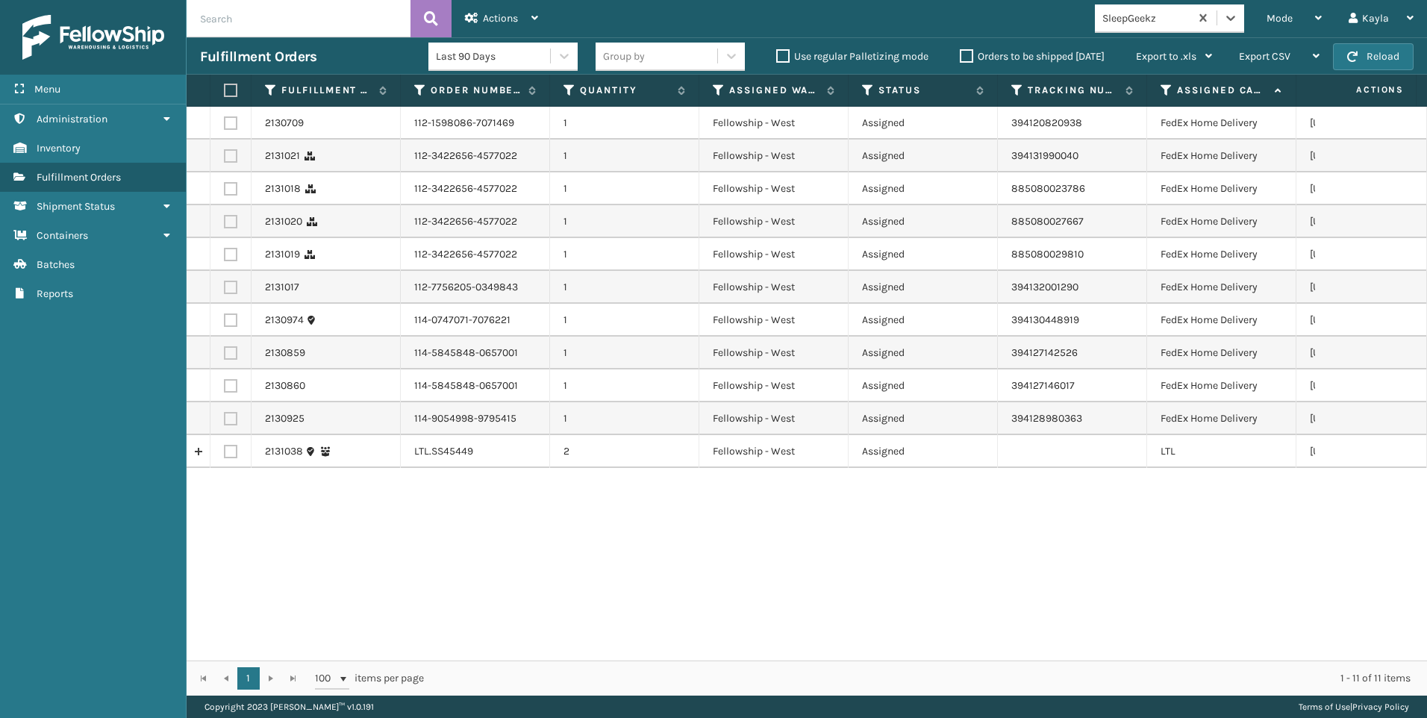
click at [227, 449] on label at bounding box center [230, 451] width 13 height 13
click at [225, 449] on input "checkbox" at bounding box center [224, 450] width 1 height 10
checkbox input "true"
click at [529, 7] on div "Actions" at bounding box center [501, 18] width 73 height 37
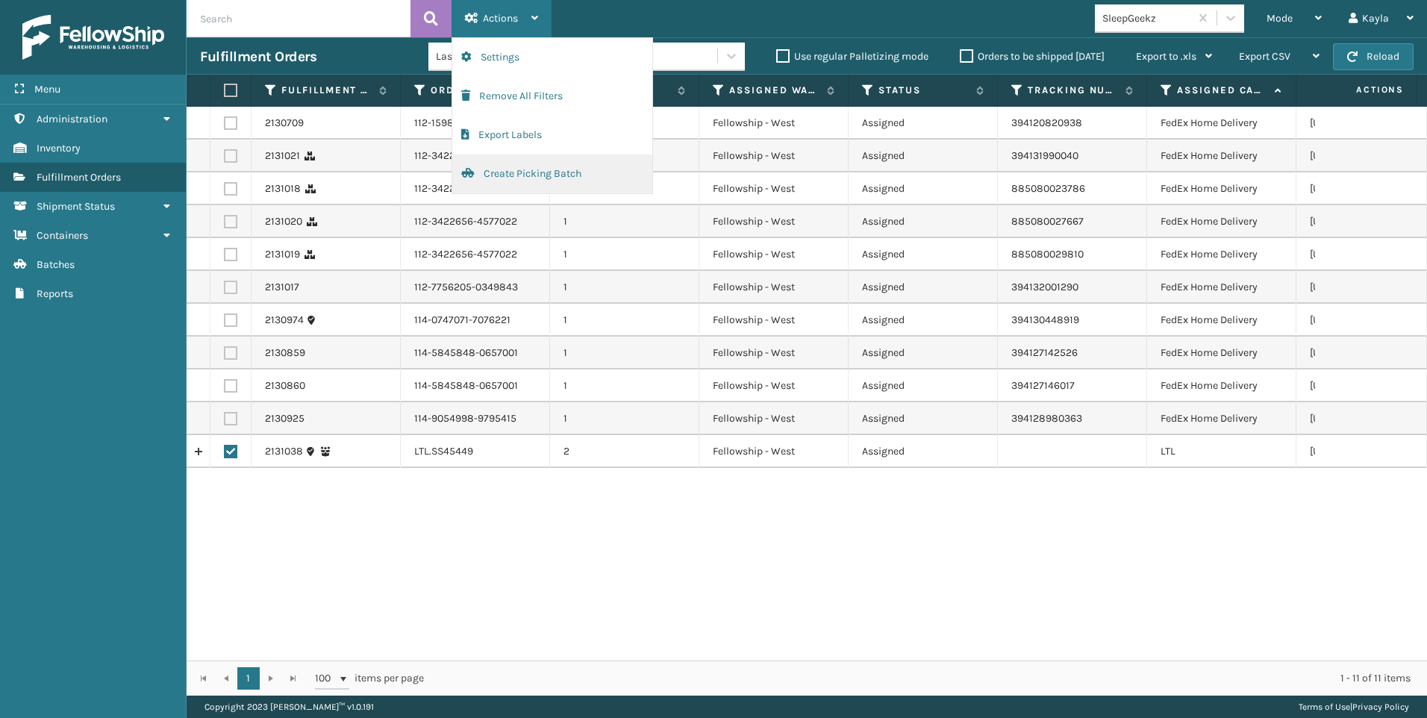
click at [508, 181] on button "Create Picking Batch" at bounding box center [552, 174] width 200 height 39
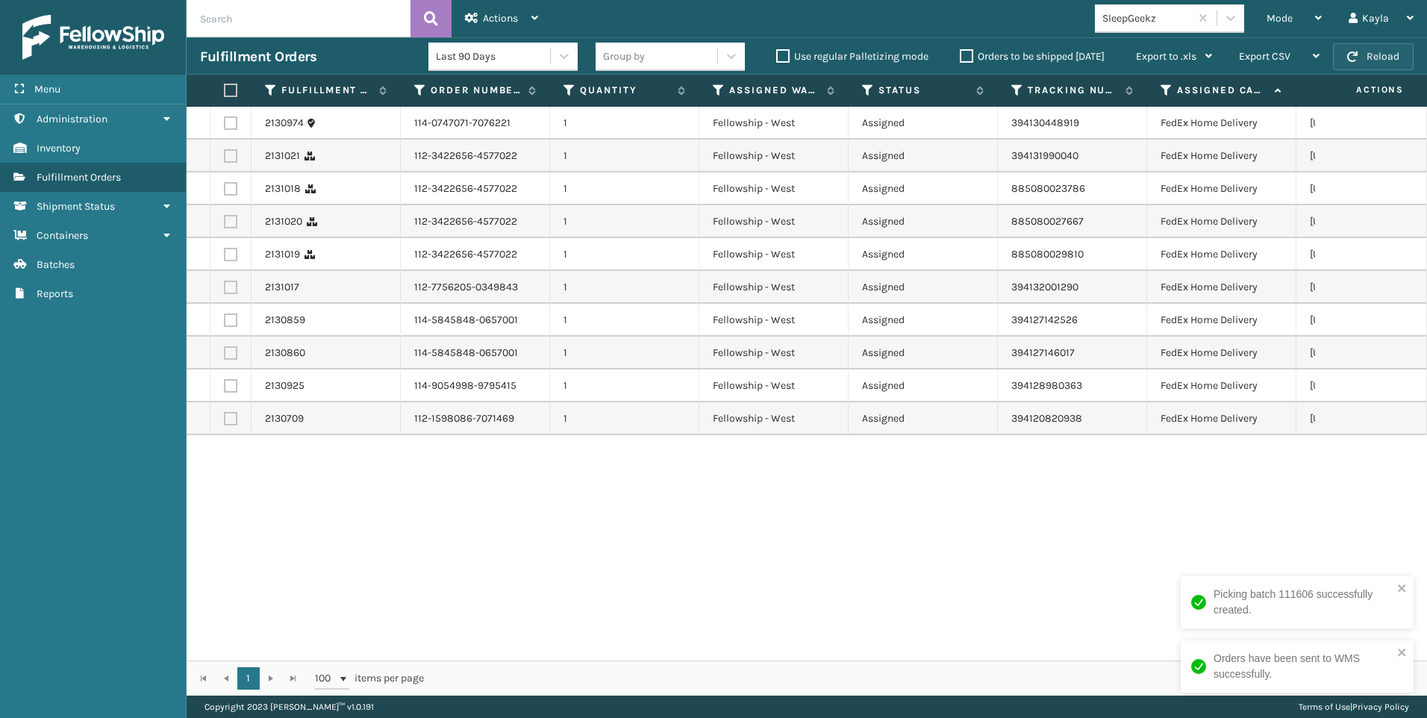
click at [1399, 49] on button "Reload" at bounding box center [1373, 56] width 81 height 27
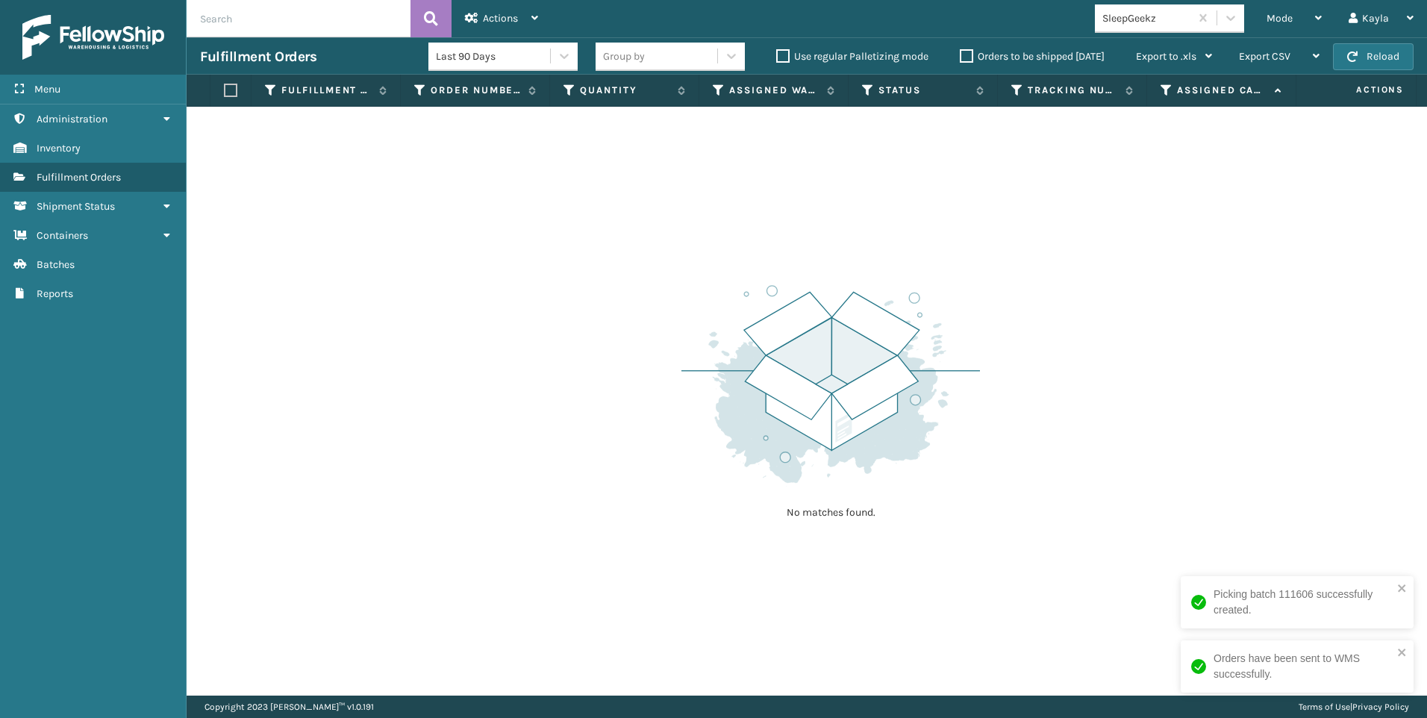
click at [1177, 25] on div "SleepGeekz" at bounding box center [1147, 18] width 89 height 16
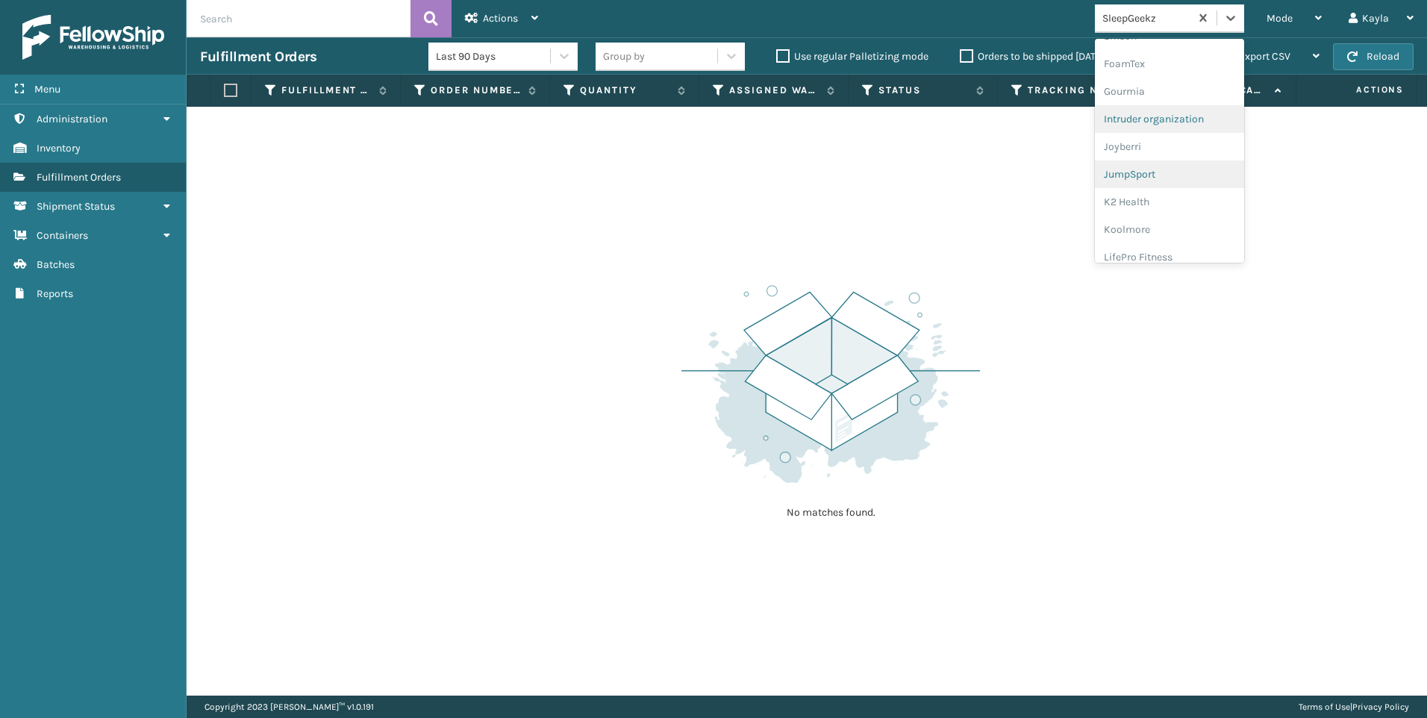
scroll to position [373, 0]
click at [1164, 199] on div "Koolmore" at bounding box center [1169, 207] width 149 height 28
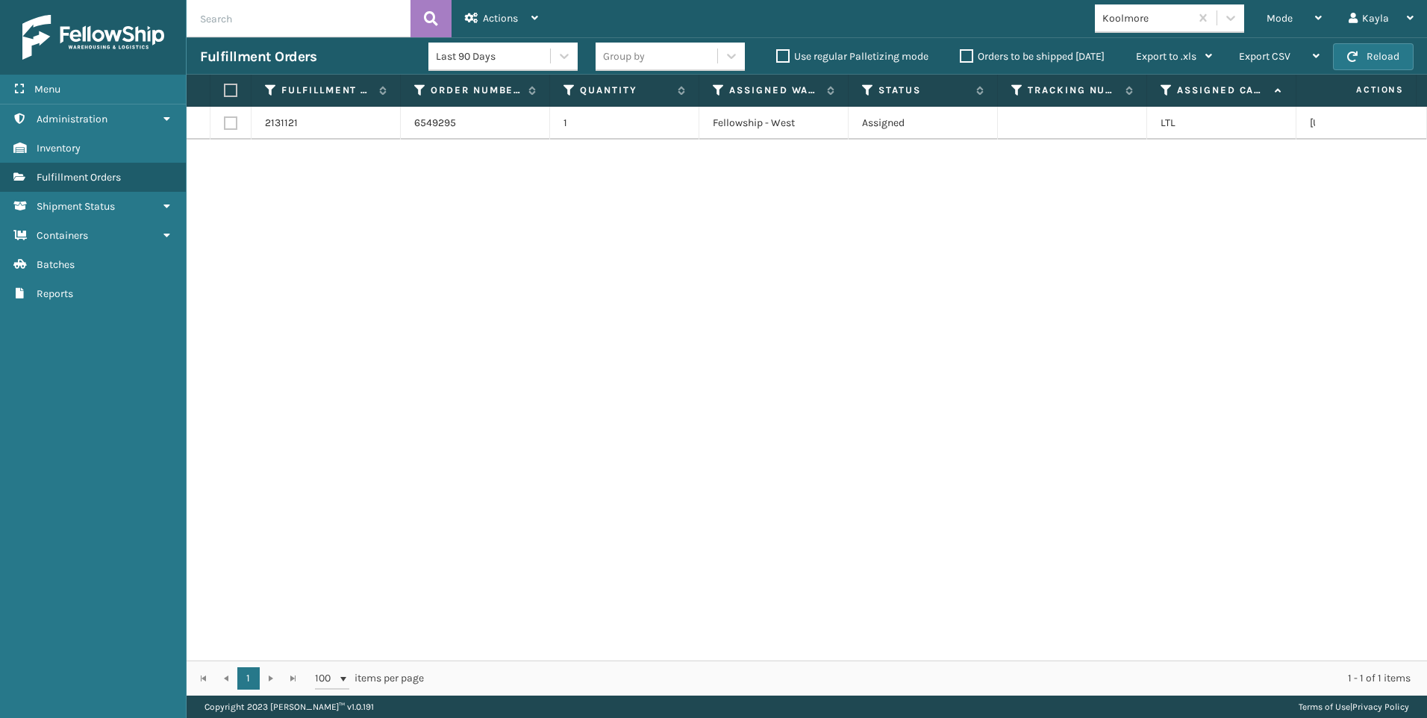
drag, startPoint x: 232, startPoint y: 87, endPoint x: 275, endPoint y: 68, distance: 46.8
click at [232, 87] on label at bounding box center [228, 90] width 9 height 13
click at [225, 87] on input "checkbox" at bounding box center [224, 91] width 1 height 10
checkbox input "true"
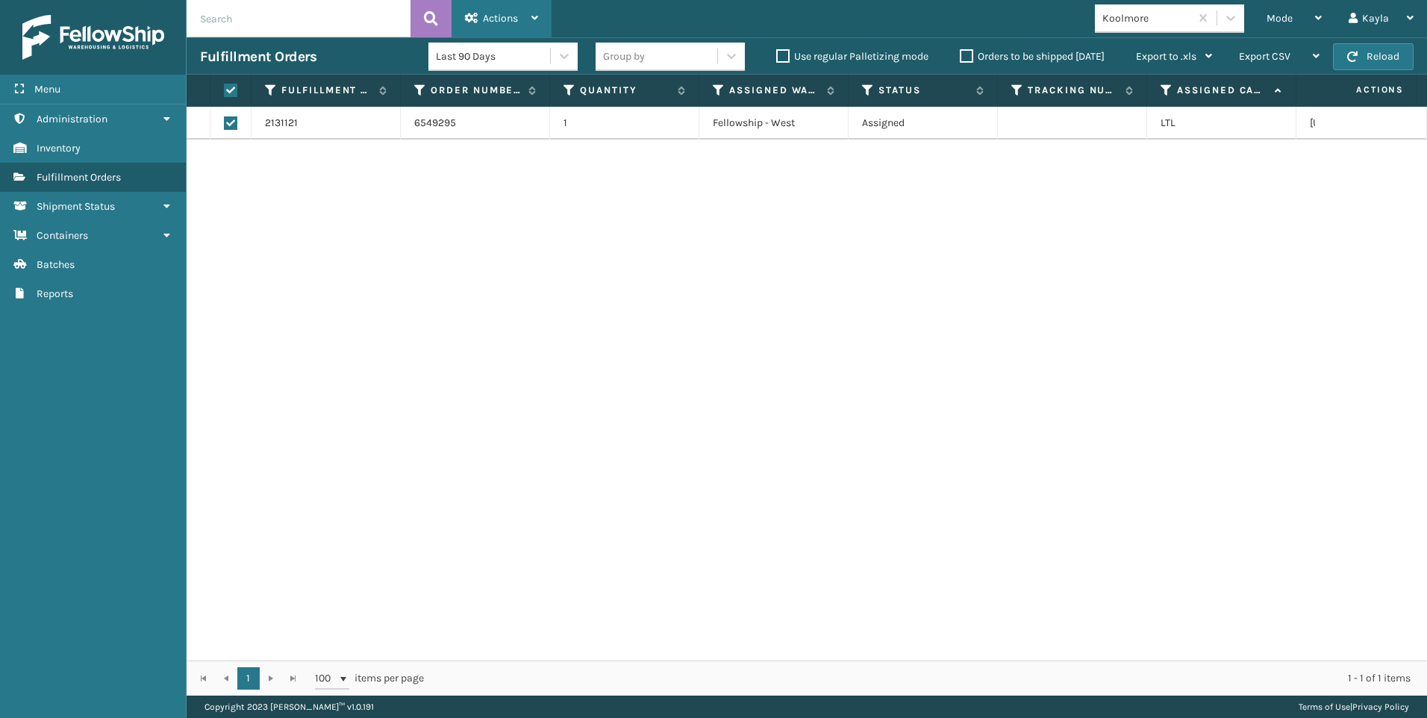
click at [485, 25] on div "Actions" at bounding box center [501, 18] width 73 height 37
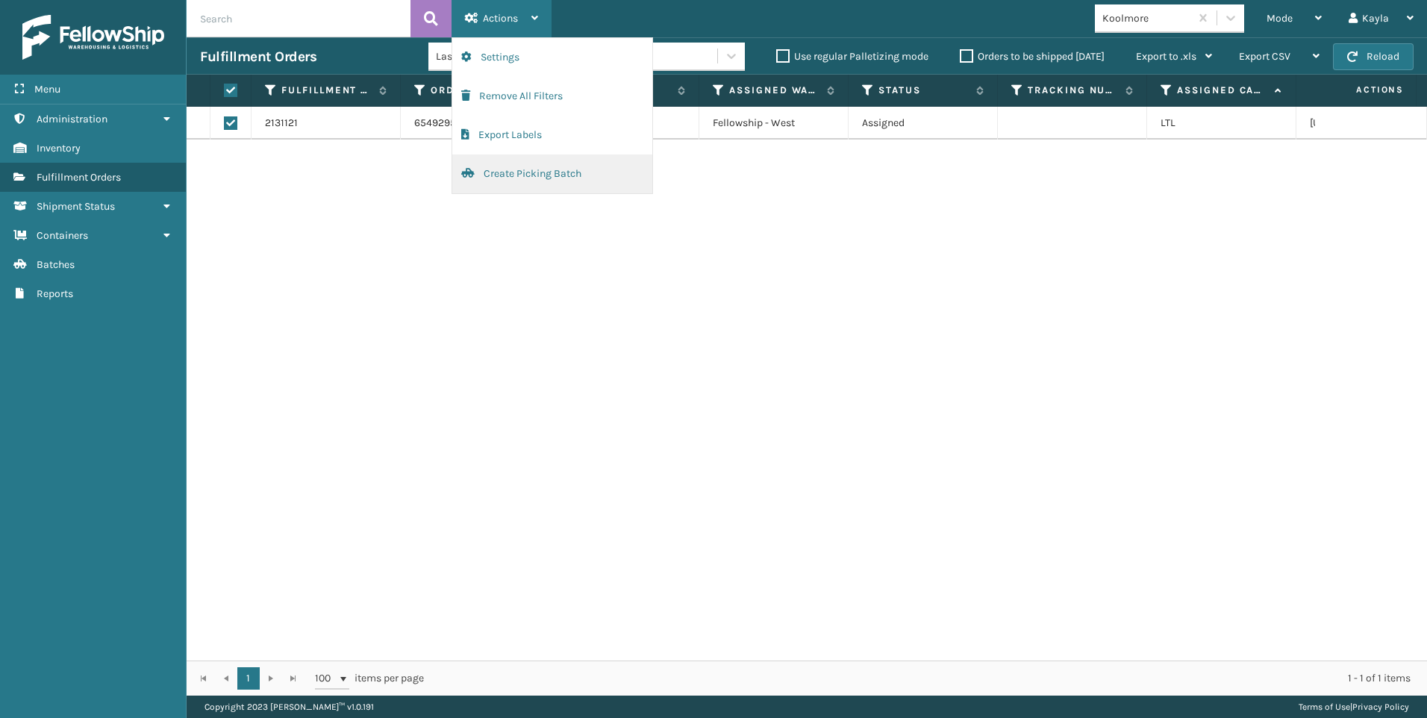
click at [562, 180] on button "Create Picking Batch" at bounding box center [552, 174] width 200 height 39
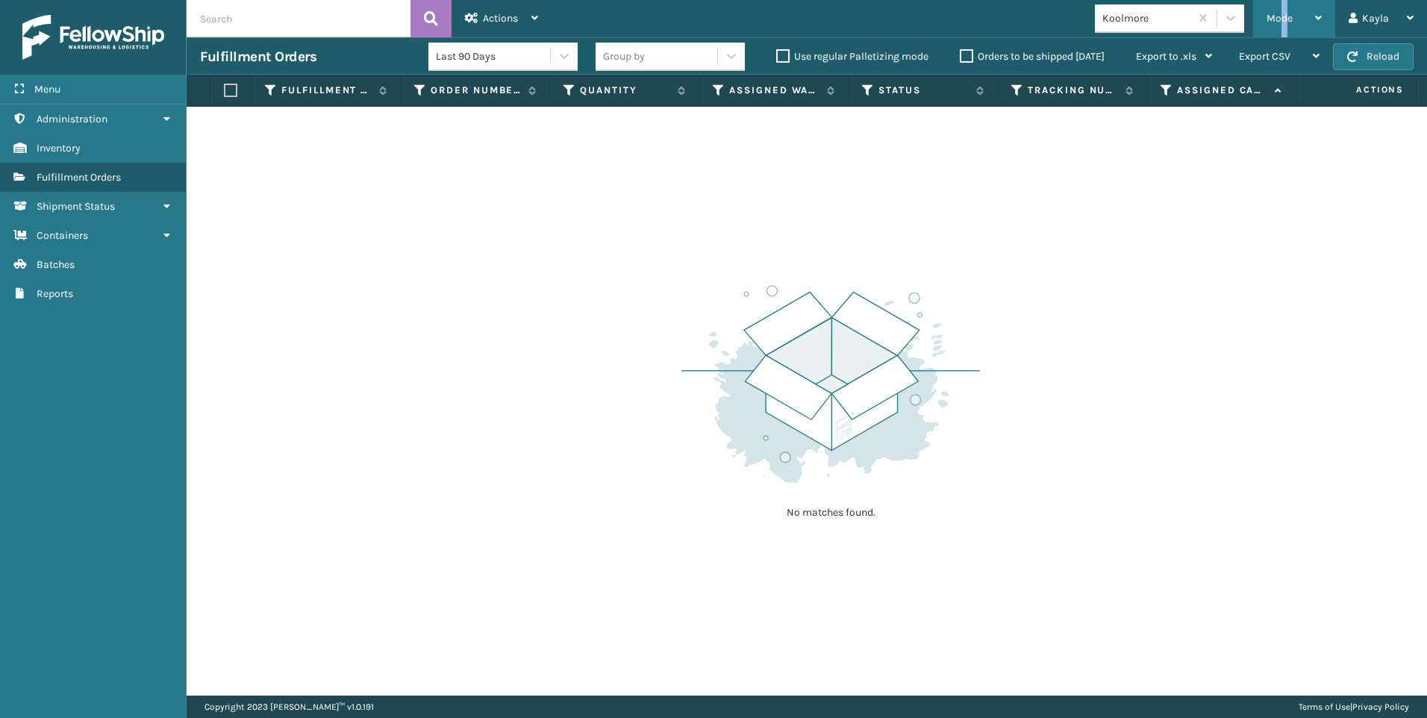
click at [1286, 27] on div "Mode" at bounding box center [1294, 18] width 55 height 37
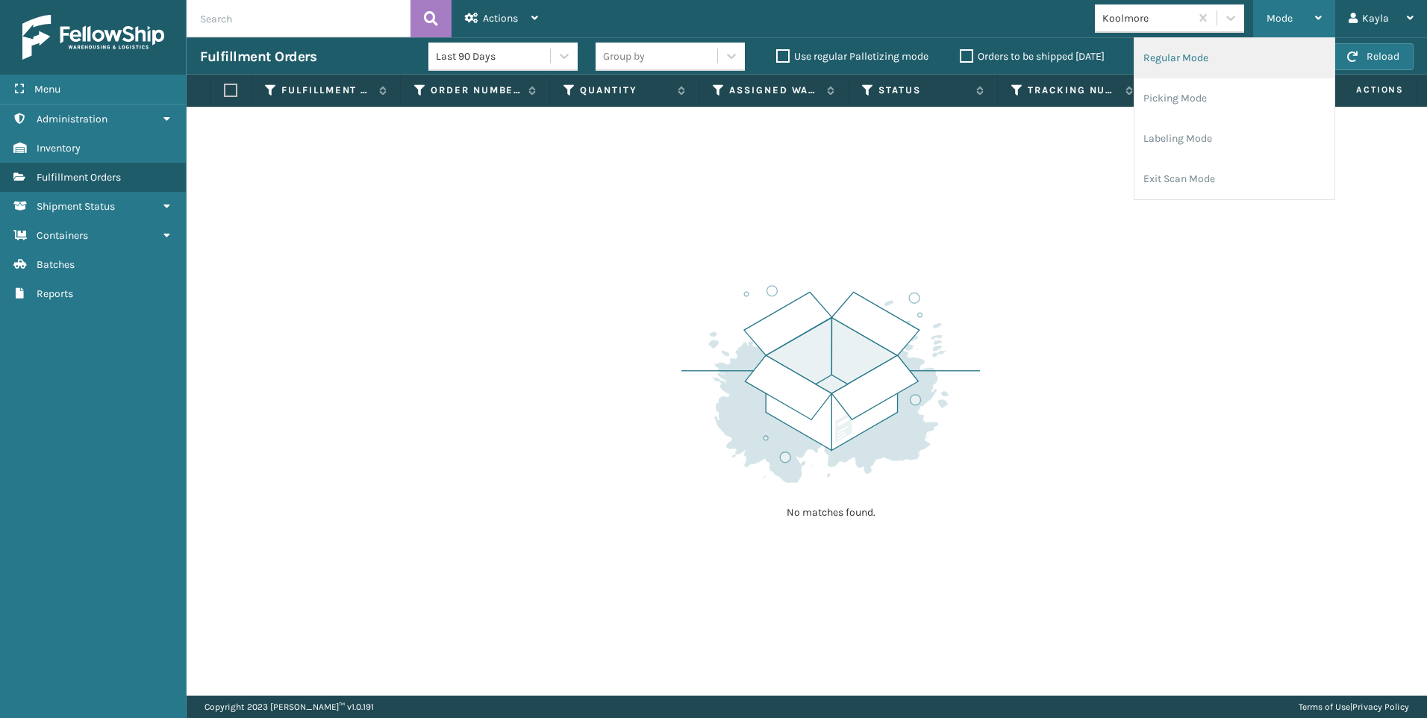
drag, startPoint x: 1286, startPoint y: 27, endPoint x: 1247, endPoint y: 73, distance: 60.4
click at [1247, 73] on ul "Regular Mode Picking Mode Labeling Mode Exit Scan Mode" at bounding box center [1235, 118] width 200 height 161
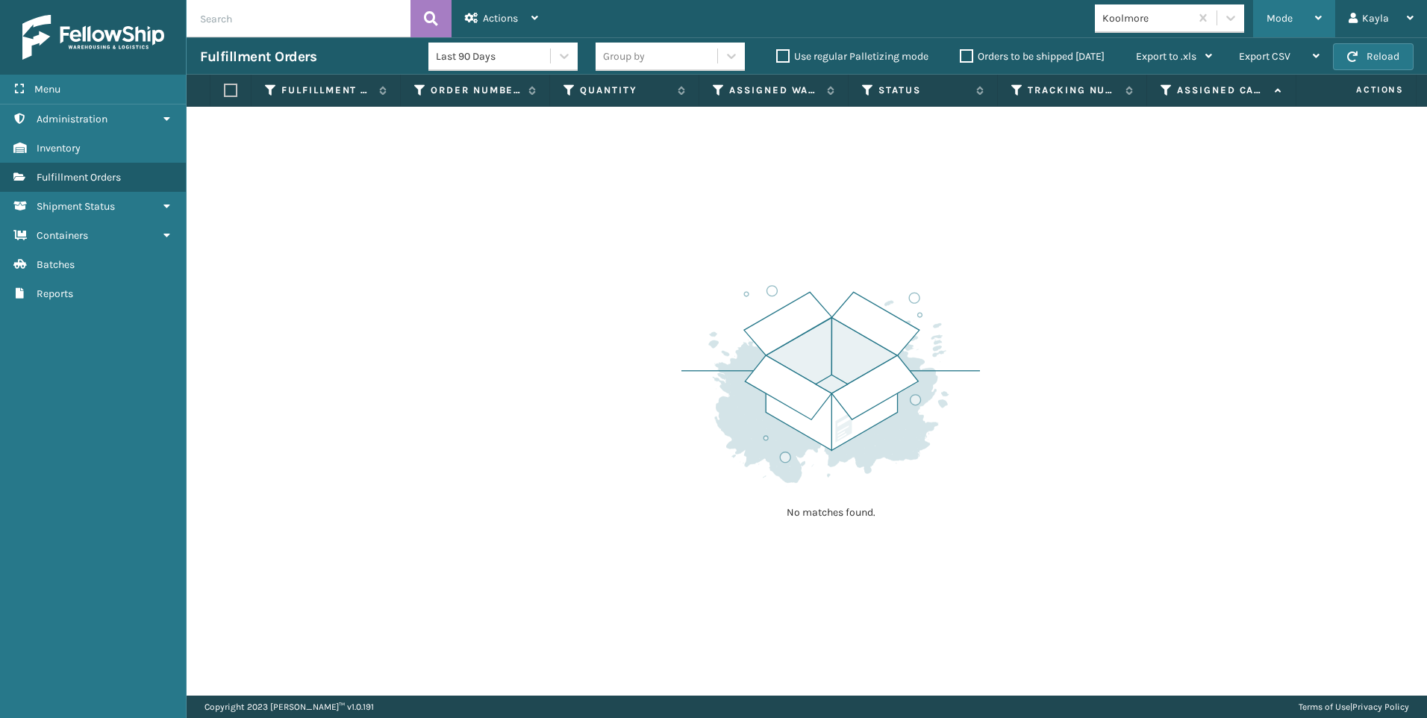
click at [1272, 25] on div "Mode" at bounding box center [1294, 18] width 55 height 37
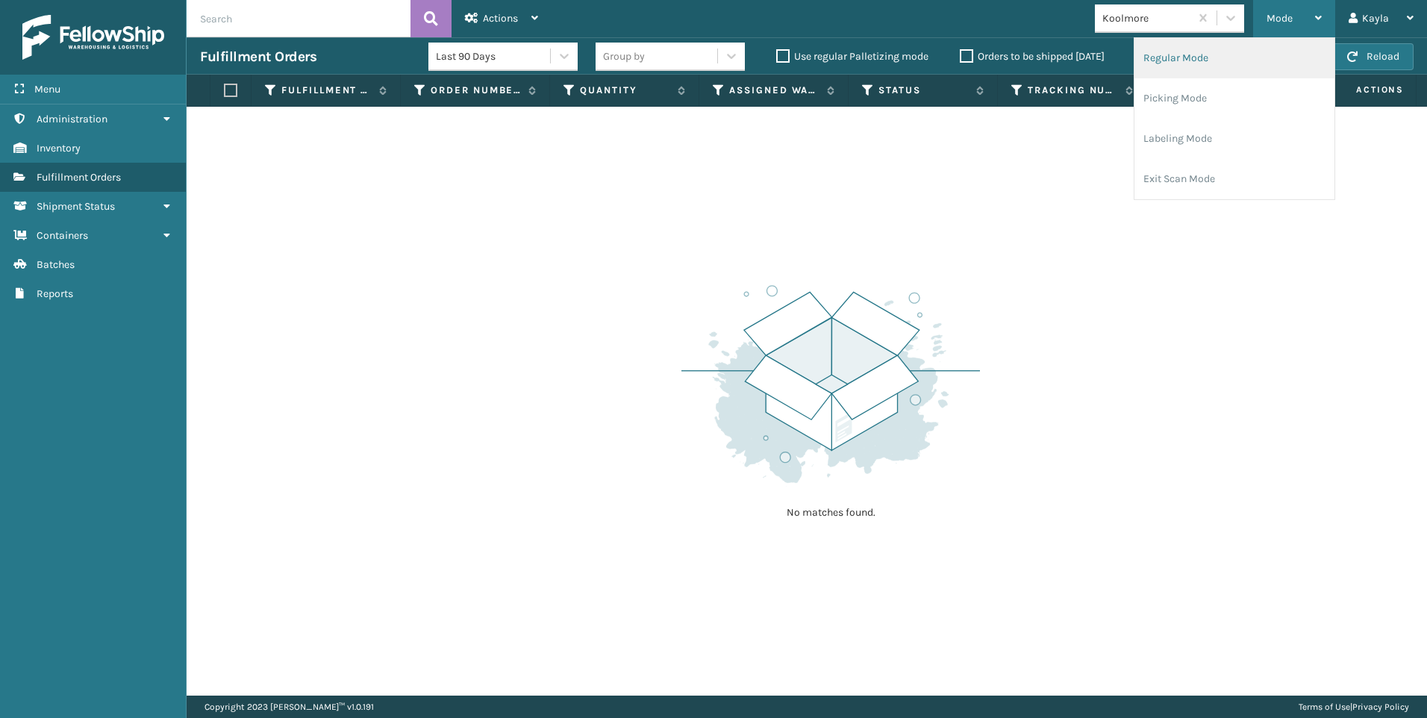
click at [1238, 49] on li "Regular Mode" at bounding box center [1235, 58] width 200 height 40
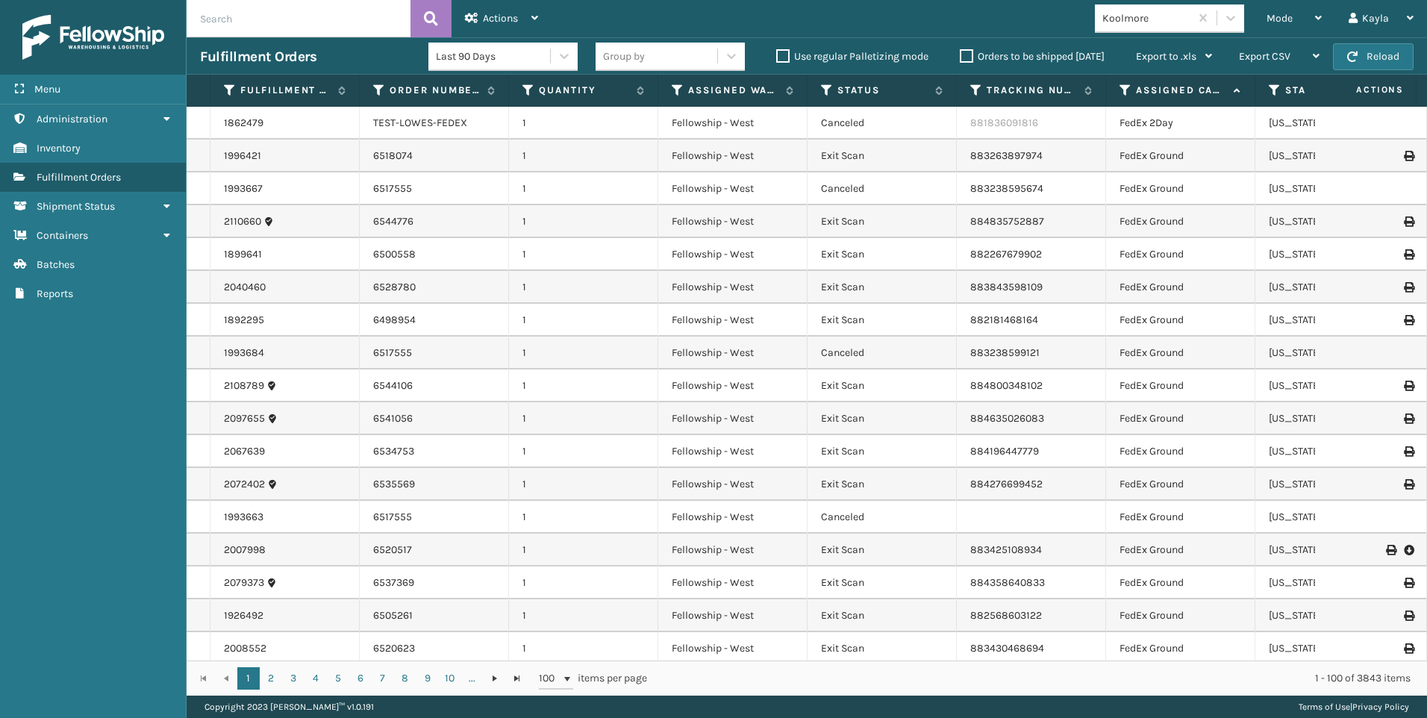
click at [282, 18] on input "text" at bounding box center [299, 18] width 224 height 37
paste input "2131121"
type input "2131121"
click at [433, 28] on icon at bounding box center [431, 18] width 14 height 22
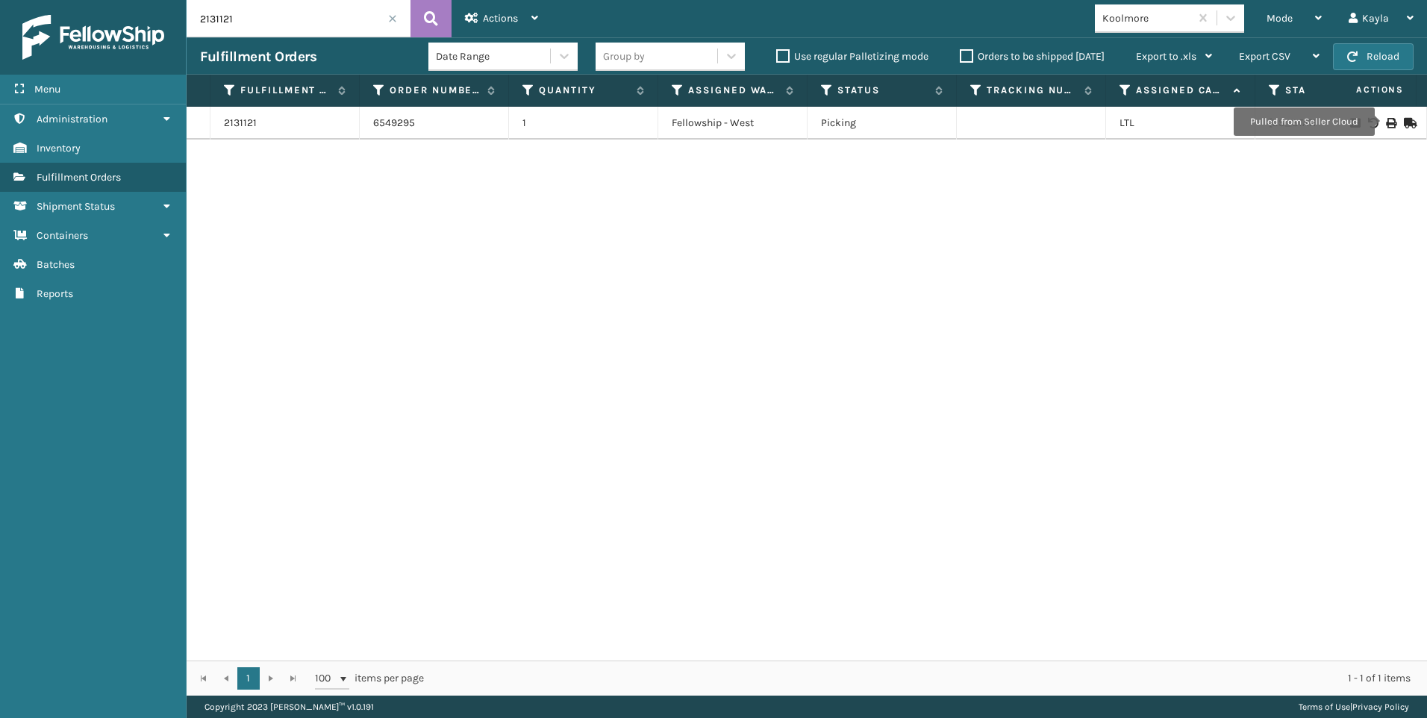
click at [1387, 119] on div at bounding box center [1371, 123] width 84 height 10
click at [1386, 120] on icon at bounding box center [1390, 123] width 9 height 10
